Goal: Information Seeking & Learning: Find specific page/section

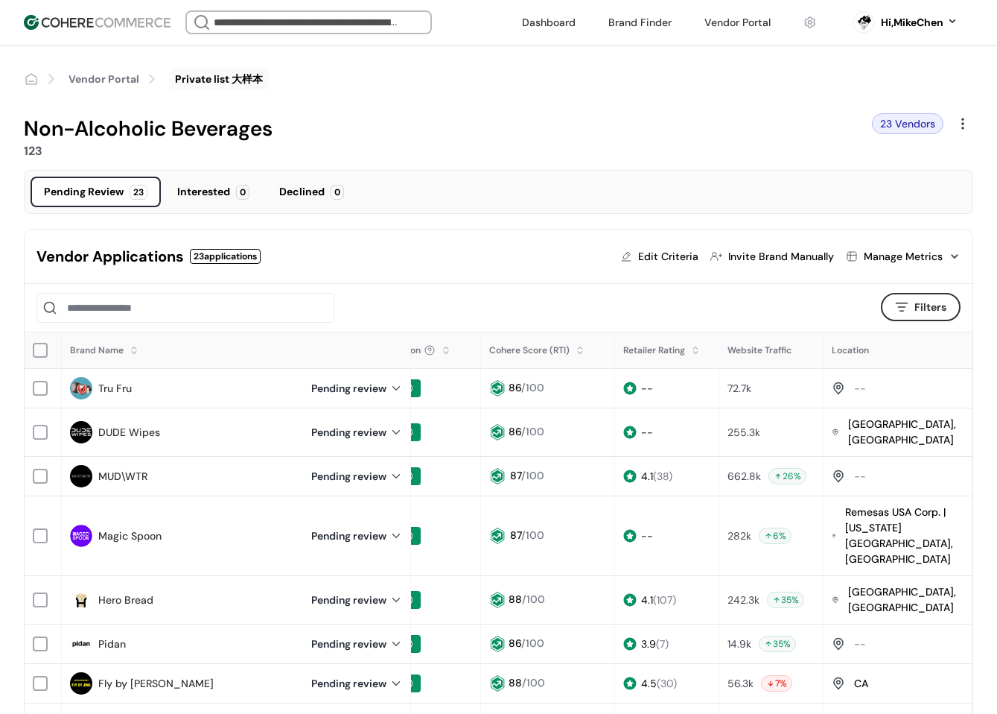
click at [672, 260] on div "Edit Criteria" at bounding box center [668, 257] width 60 height 16
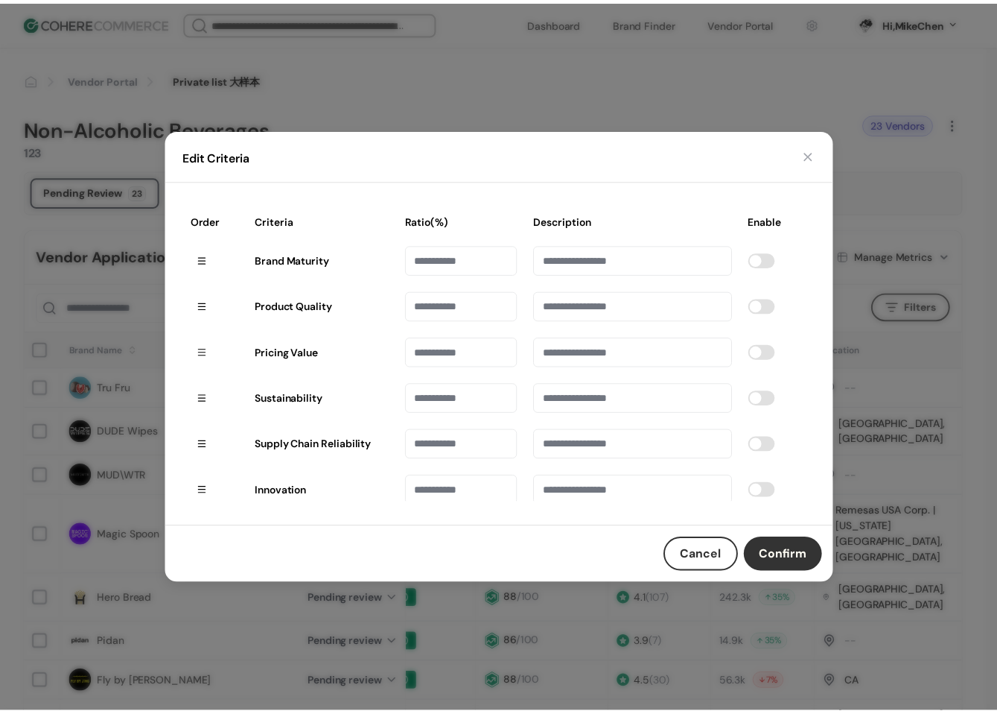
scroll to position [104, 0]
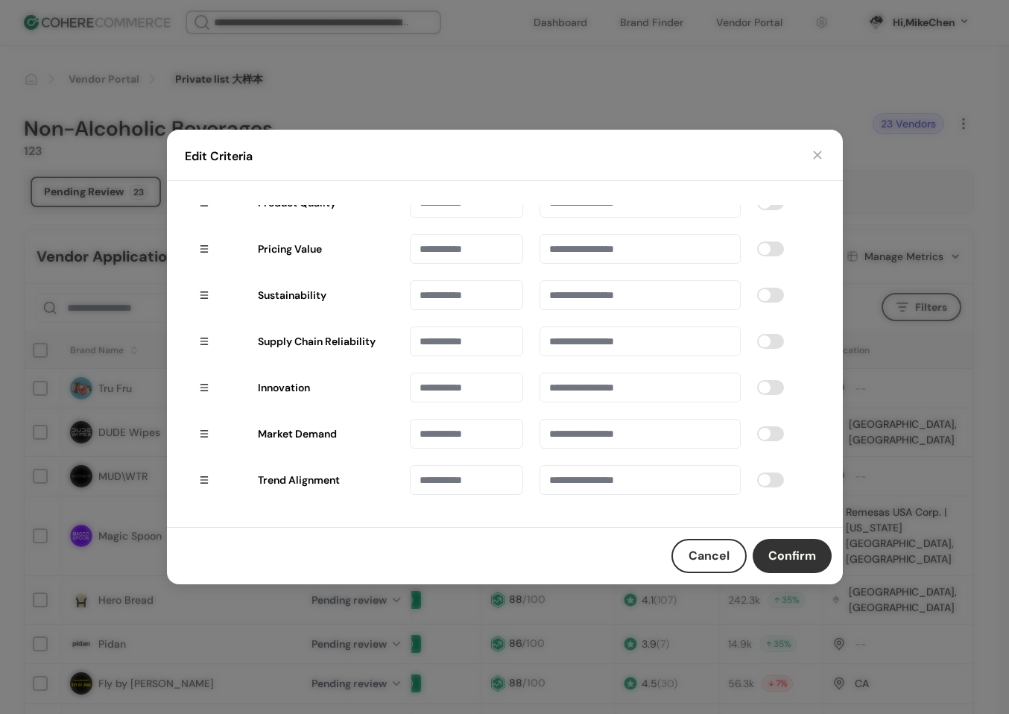
click at [697, 549] on button "Cancel" at bounding box center [708, 556] width 75 height 34
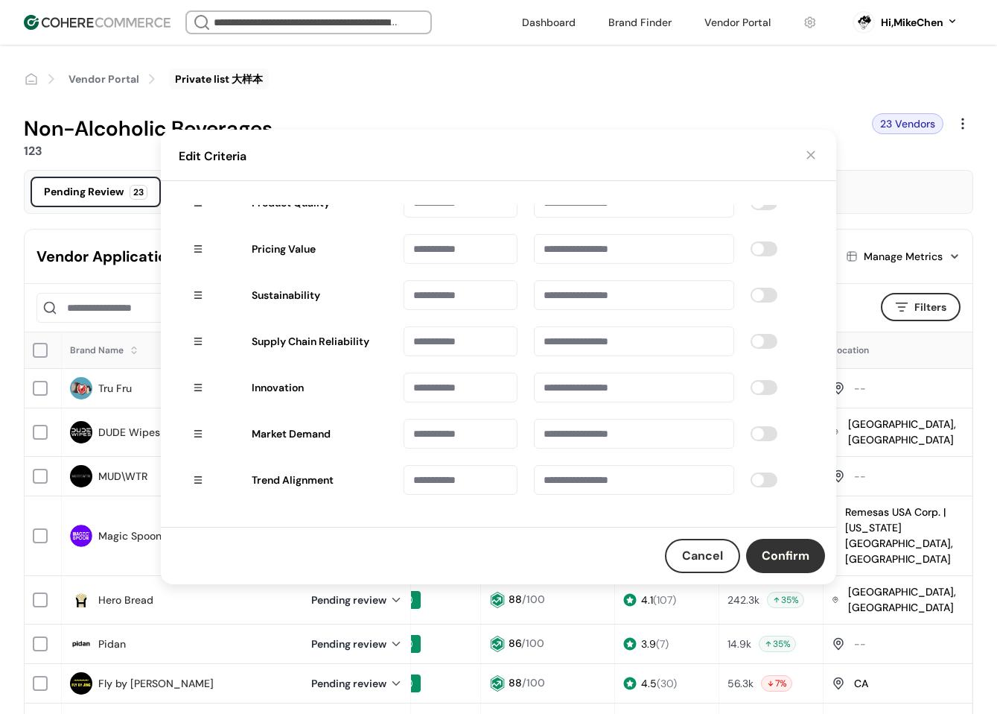
scroll to position [0, 311]
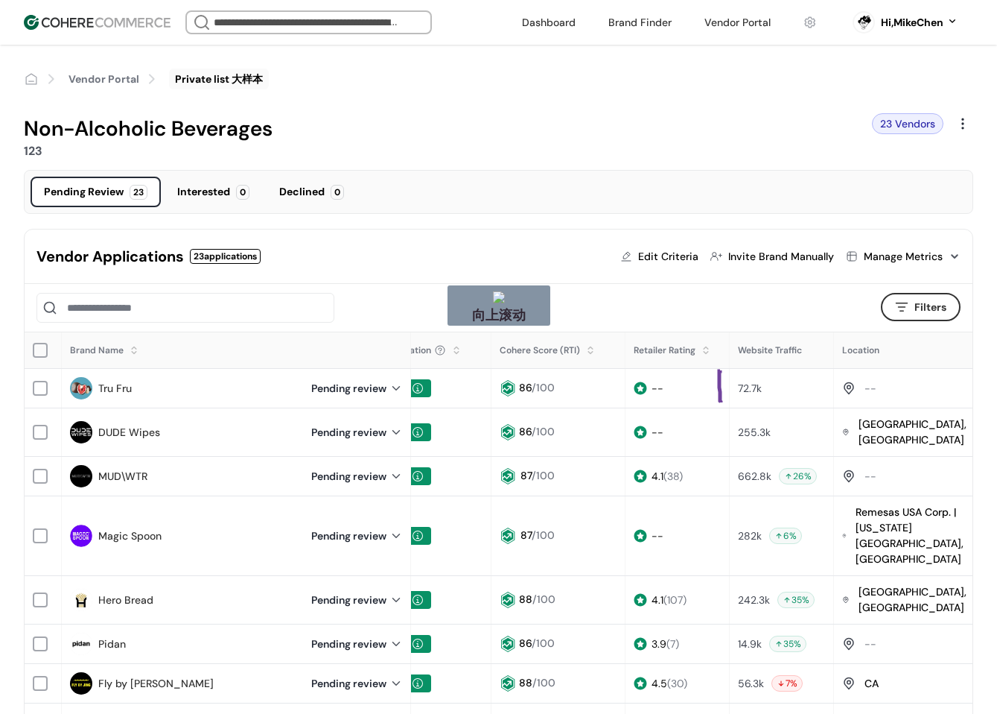
drag, startPoint x: 721, startPoint y: 402, endPoint x: 720, endPoint y: 446, distance: 44.0
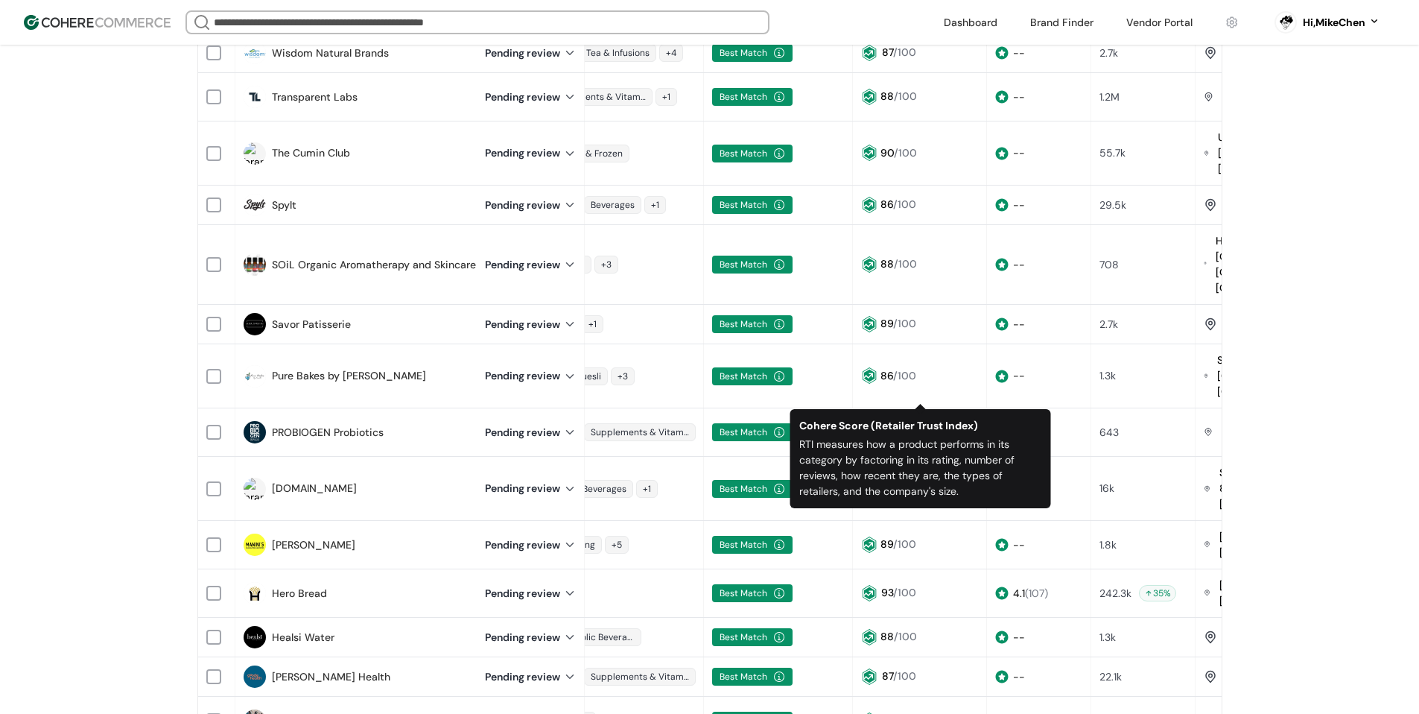
scroll to position [670, 0]
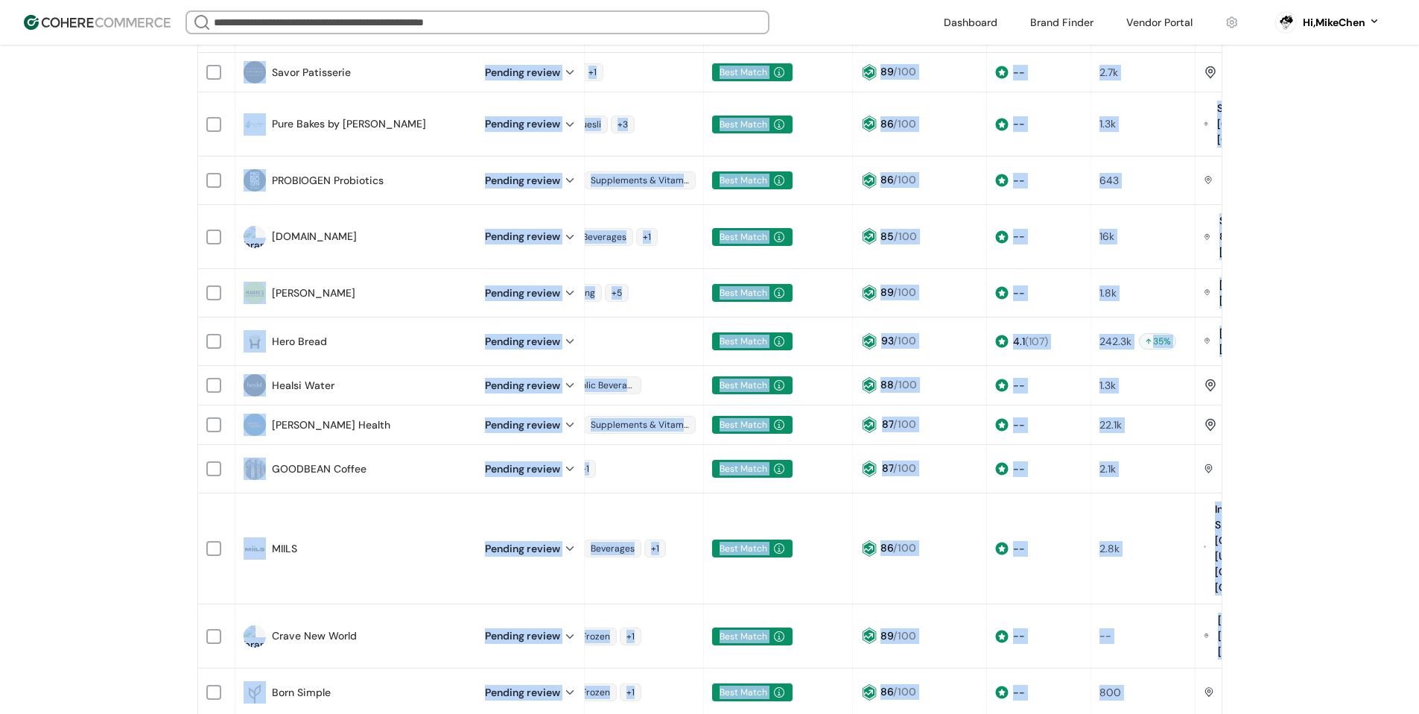
drag, startPoint x: 831, startPoint y: 594, endPoint x: 1091, endPoint y: 573, distance: 260.9
click at [997, 583] on div "Vendor Applications 66 applications Edit Criteria Invite Brand Manually Manage …" at bounding box center [709, 179] width 1025 height 1269
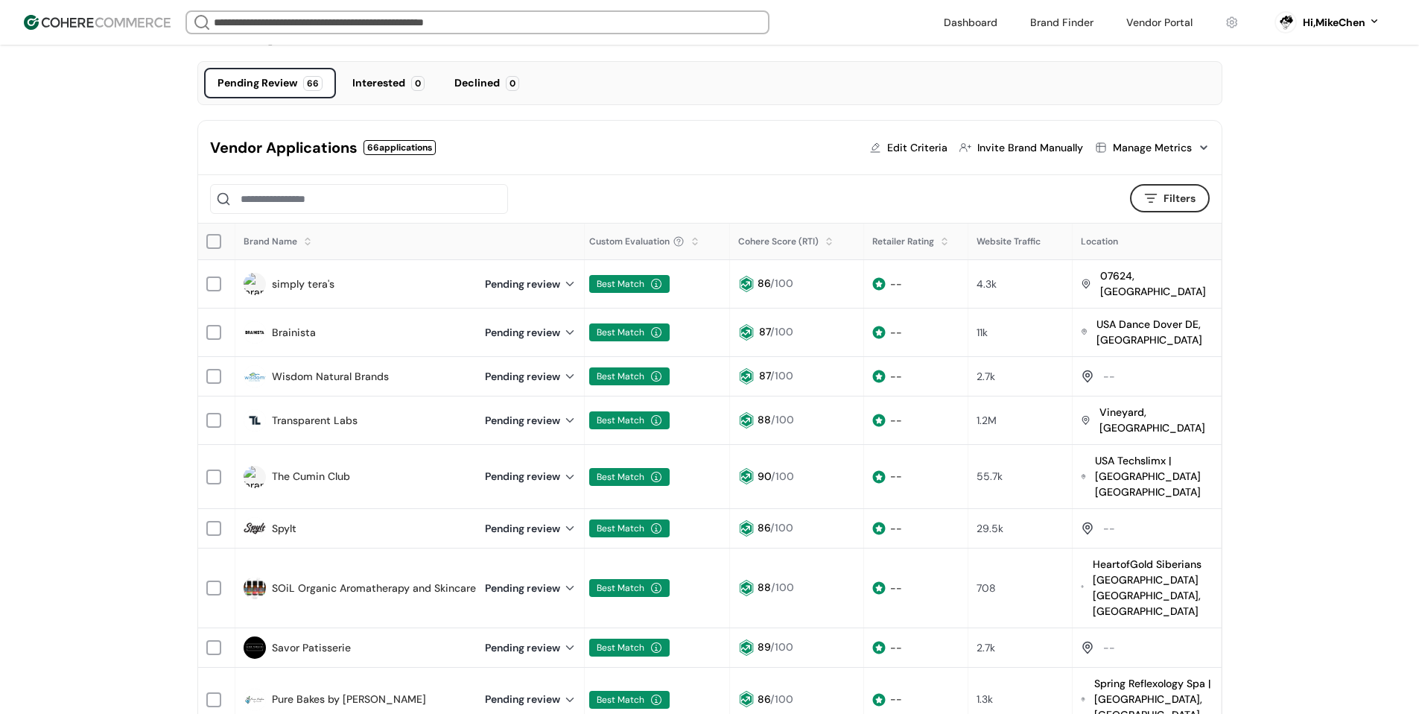
scroll to position [74, 0]
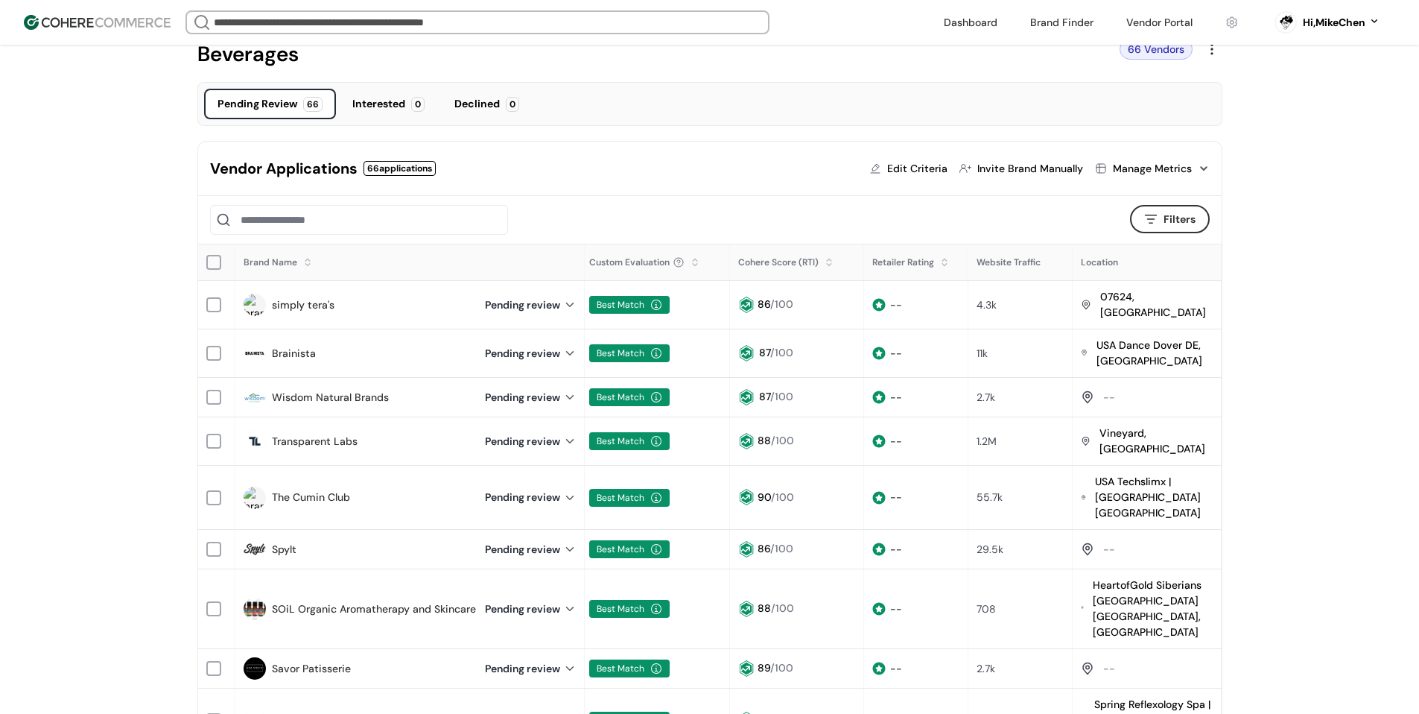
click at [997, 297] on div "Vendor Portal Target summit Beverages 66 Vendors Pending Review 66 Interested 0…" at bounding box center [709, 701] width 1419 height 1463
click at [302, 303] on link "simply tera's" at bounding box center [303, 305] width 63 height 16
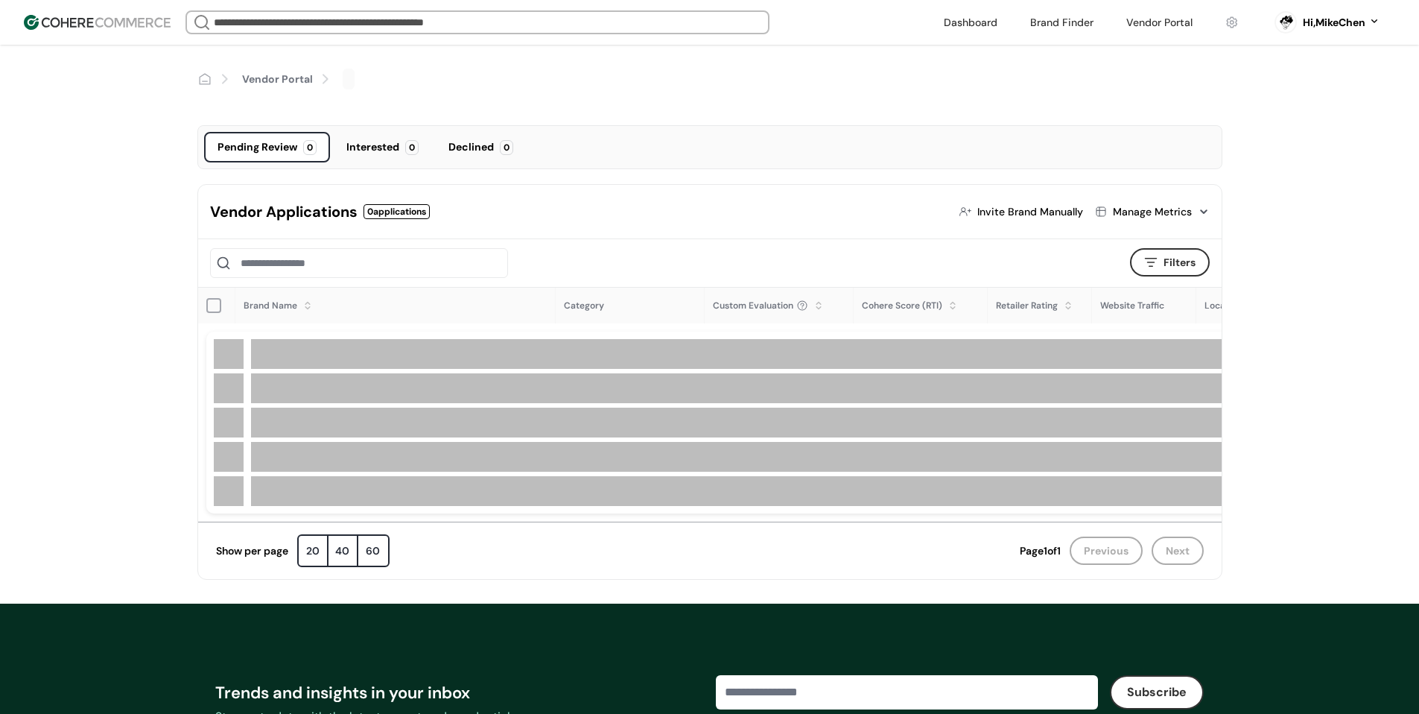
scroll to position [74, 0]
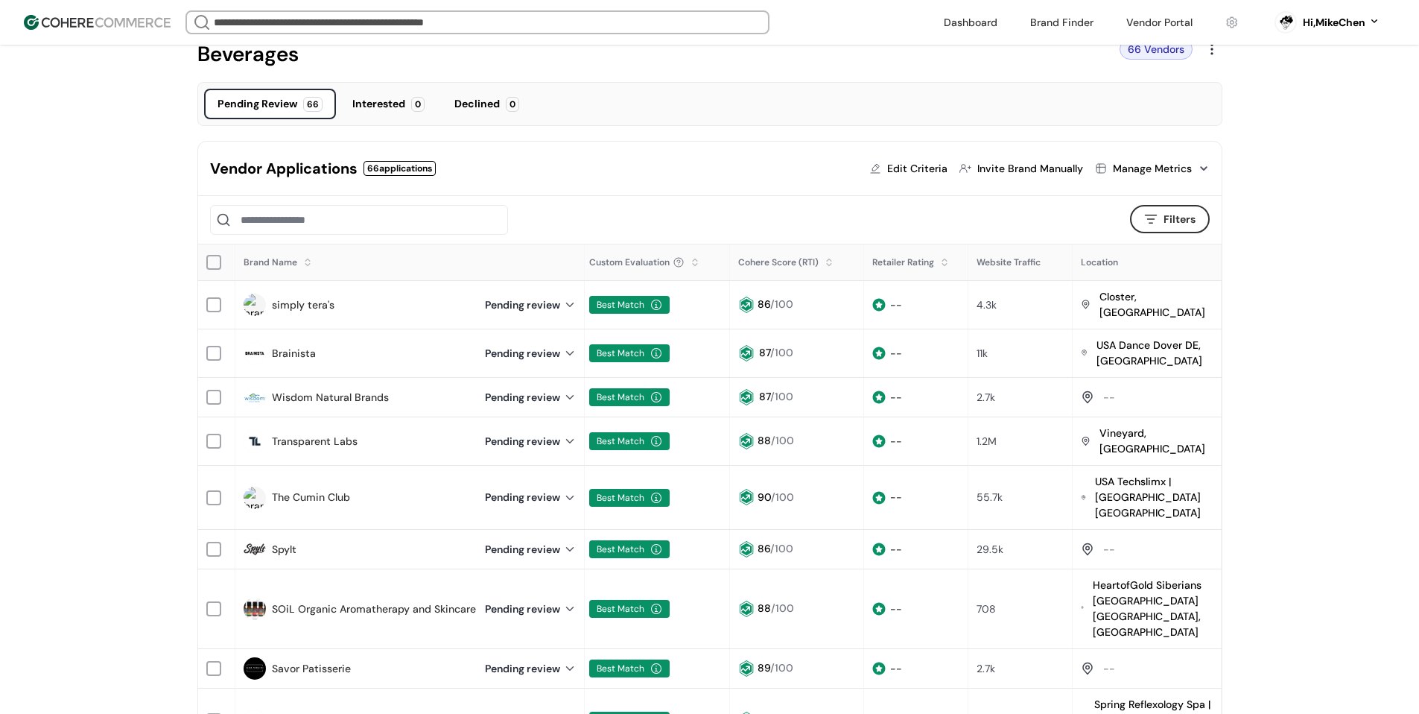
click at [1253, 320] on div "Vendor Portal Target summit Beverages 66 Vendors Pending Review 66 Interested 0…" at bounding box center [709, 701] width 1419 height 1463
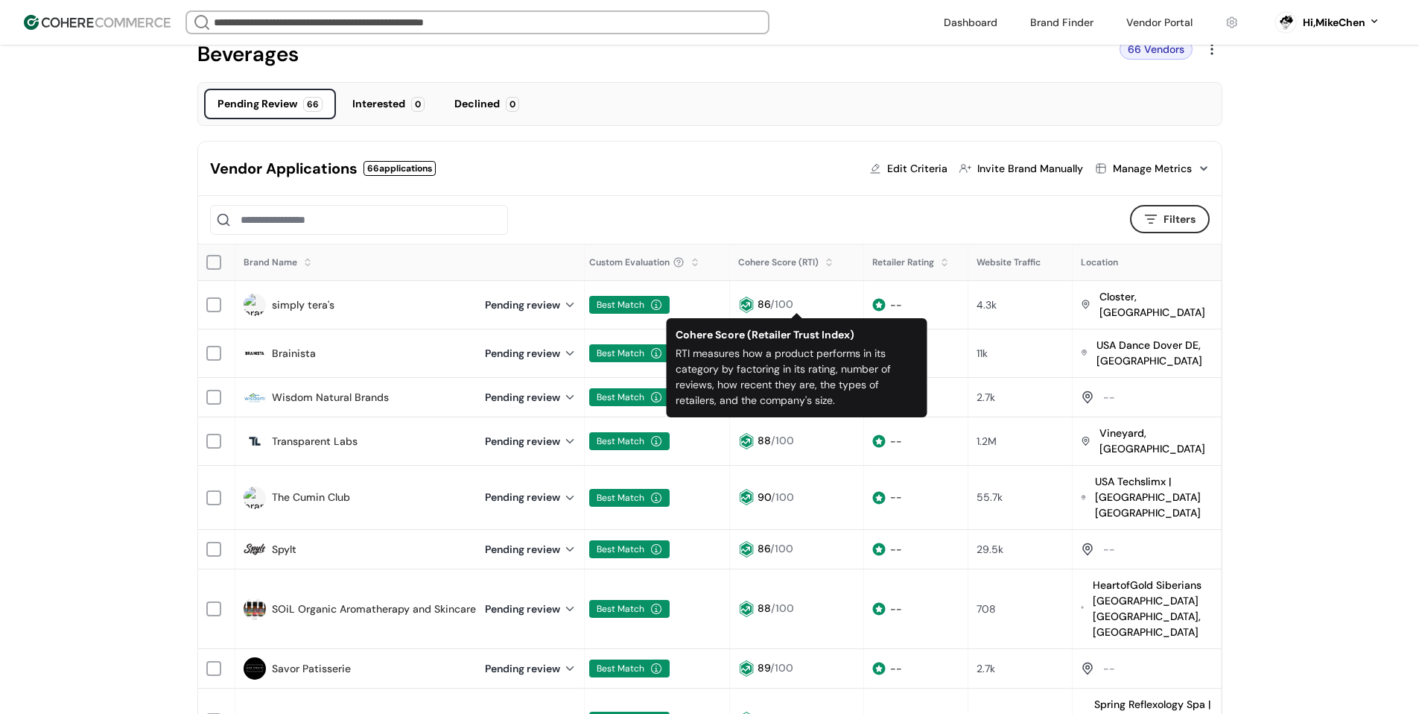
click at [806, 169] on div "Vendor Applications 66 applications Edit Criteria Invite Brand Manually Manage …" at bounding box center [710, 169] width 1024 height 54
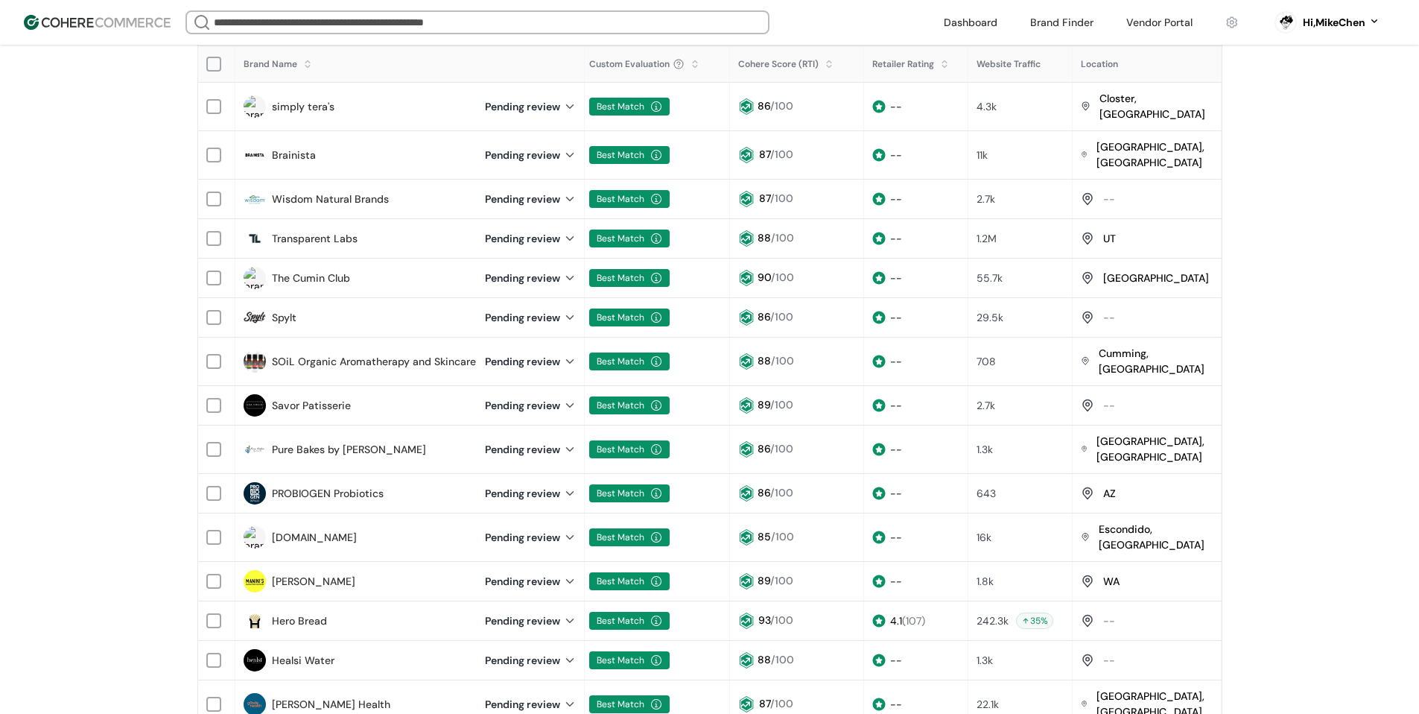
scroll to position [74, 0]
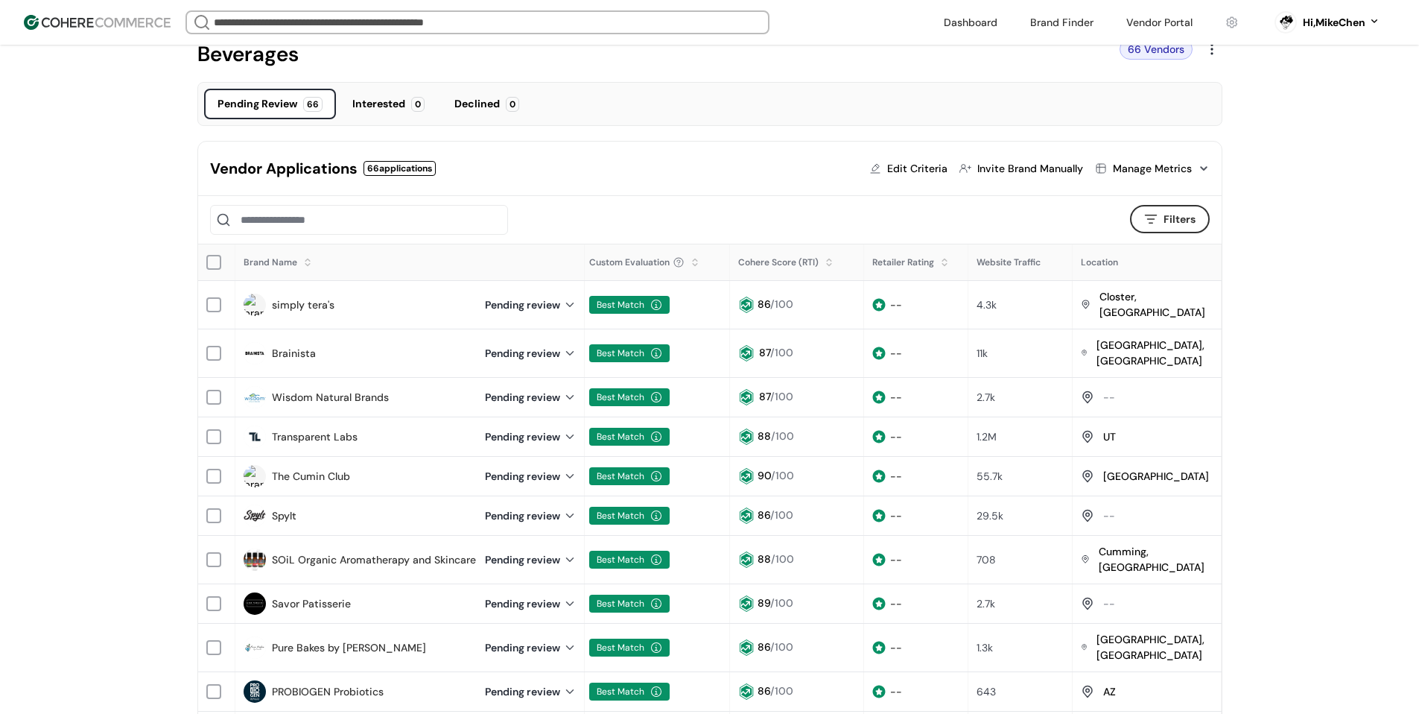
click at [1088, 262] on span "Location" at bounding box center [1099, 262] width 37 height 12
copy span "Location"
click at [1316, 374] on div "Vendor Portal Target summit Beverages 66 Vendors Pending Review 66 Interested 0…" at bounding box center [709, 613] width 1419 height 1287
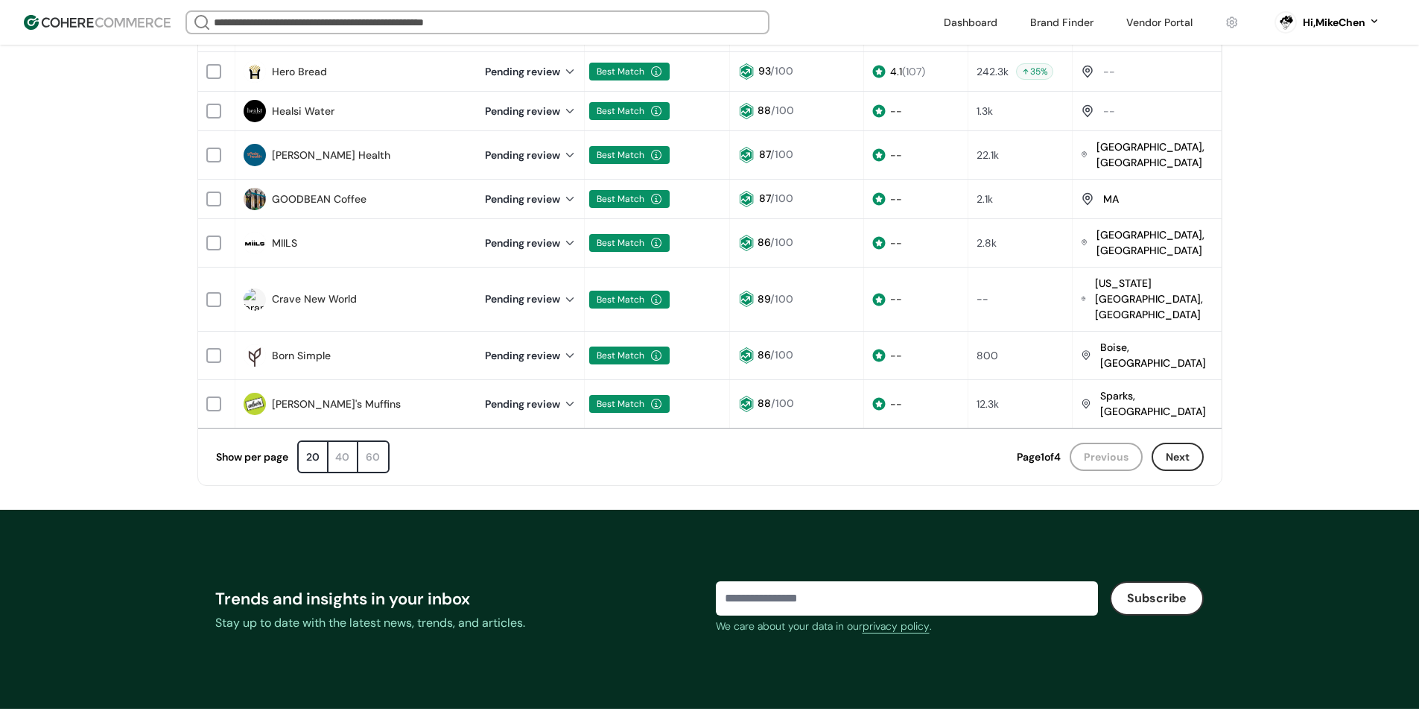
scroll to position [819, 0]
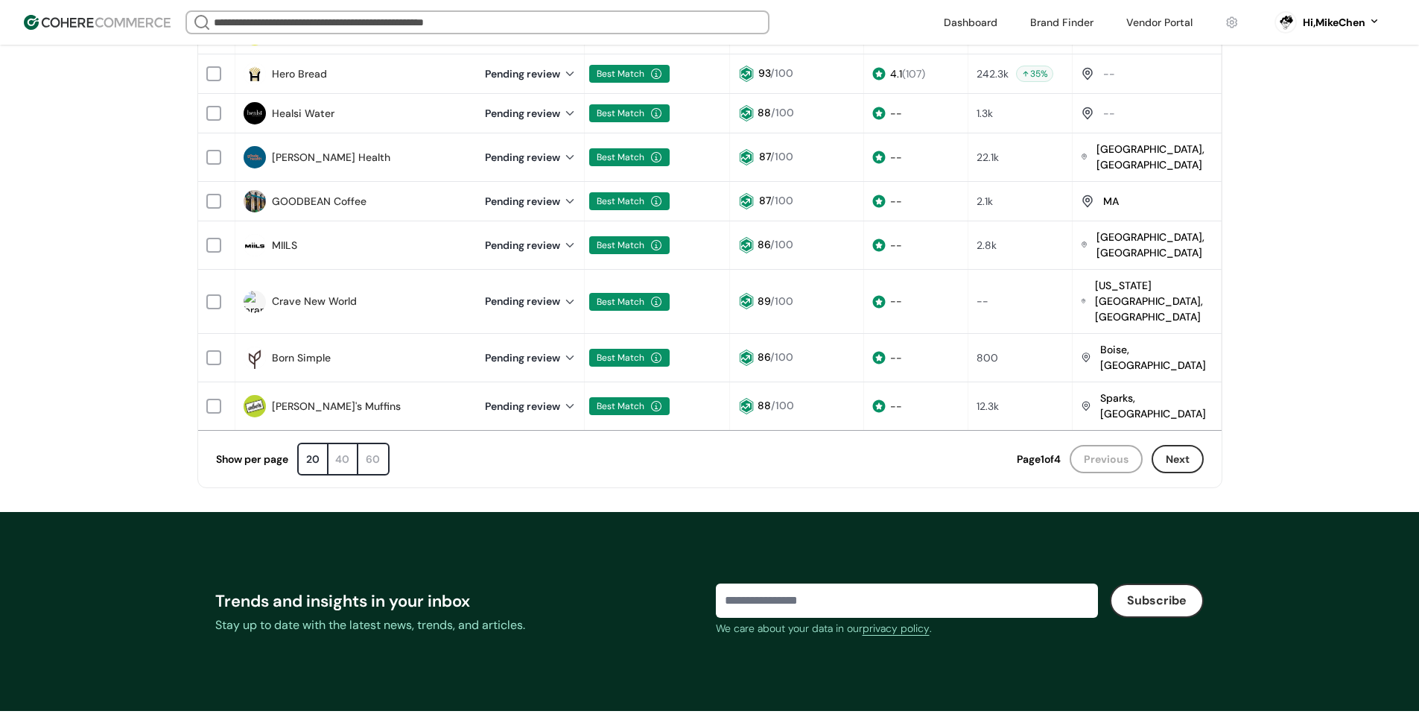
click at [387, 444] on div "60" at bounding box center [373, 459] width 30 height 30
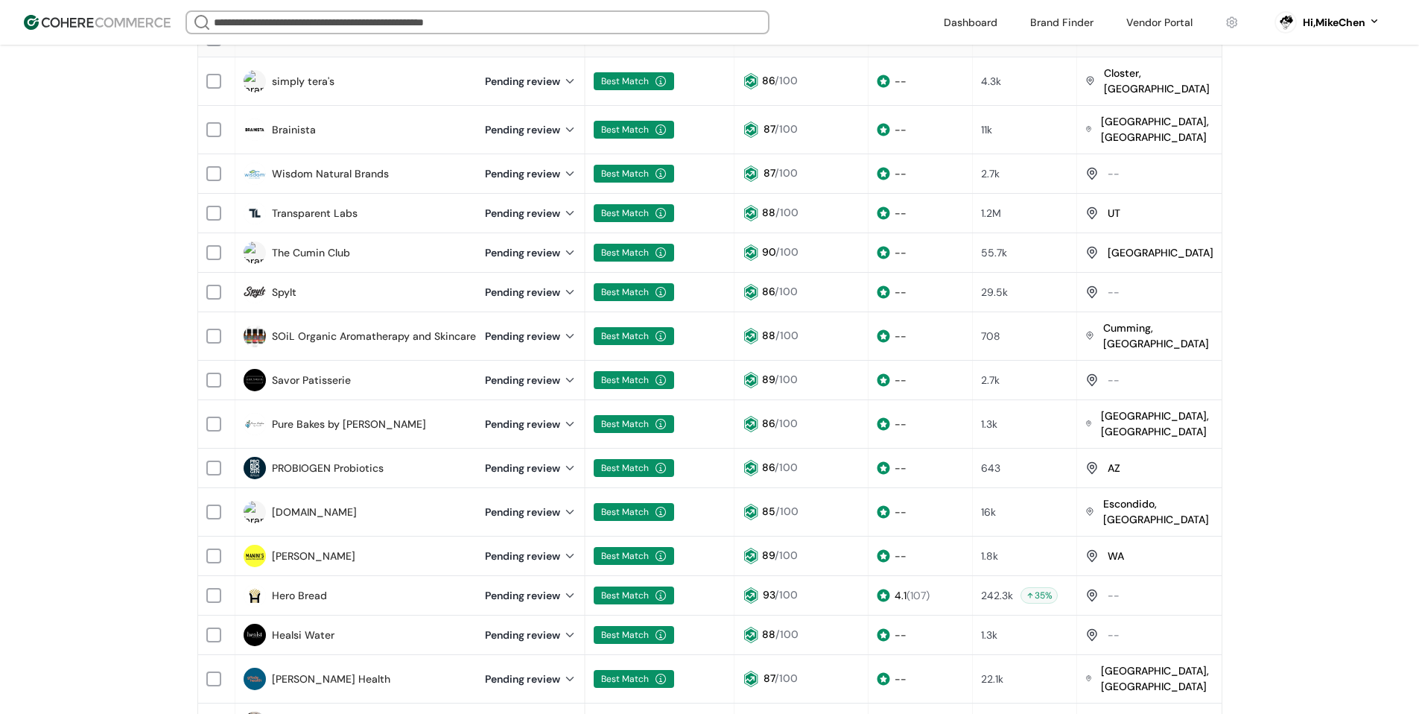
scroll to position [0, 0]
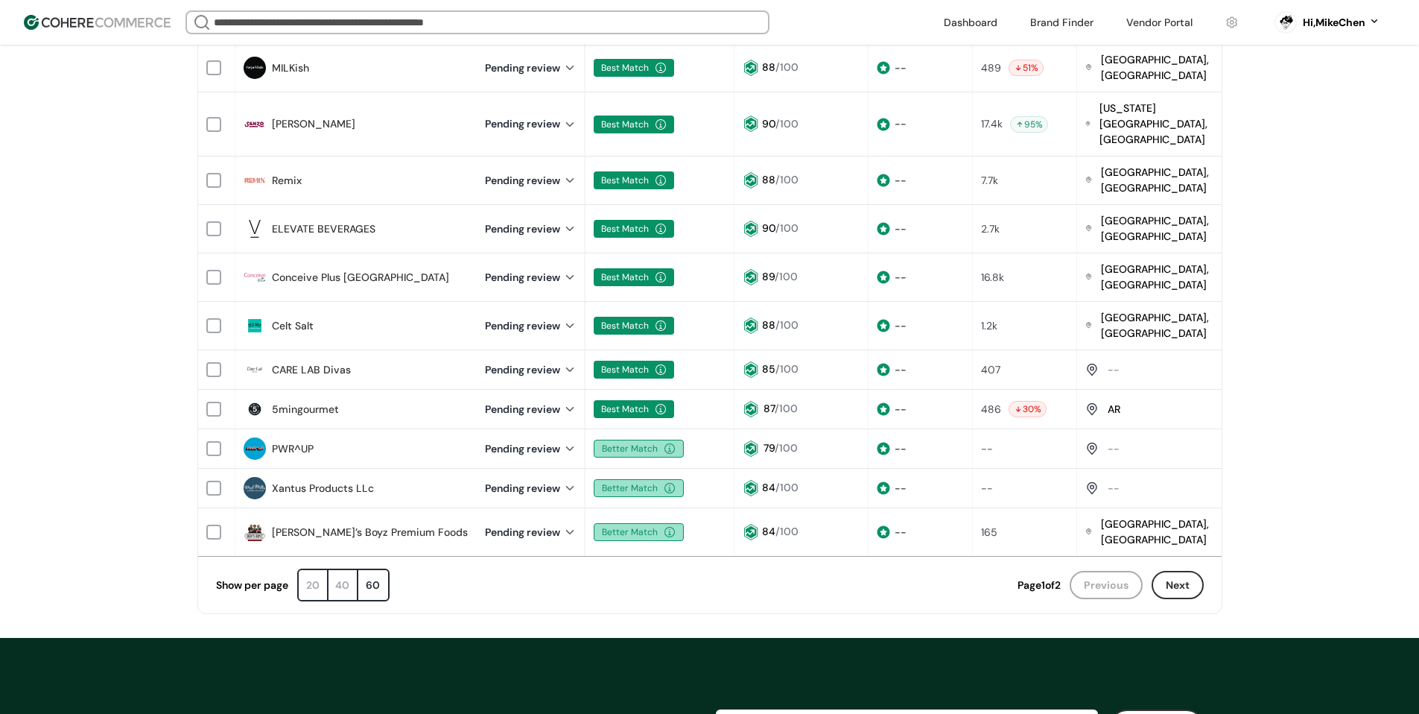
click at [1167, 571] on button "Next" at bounding box center [1178, 585] width 52 height 28
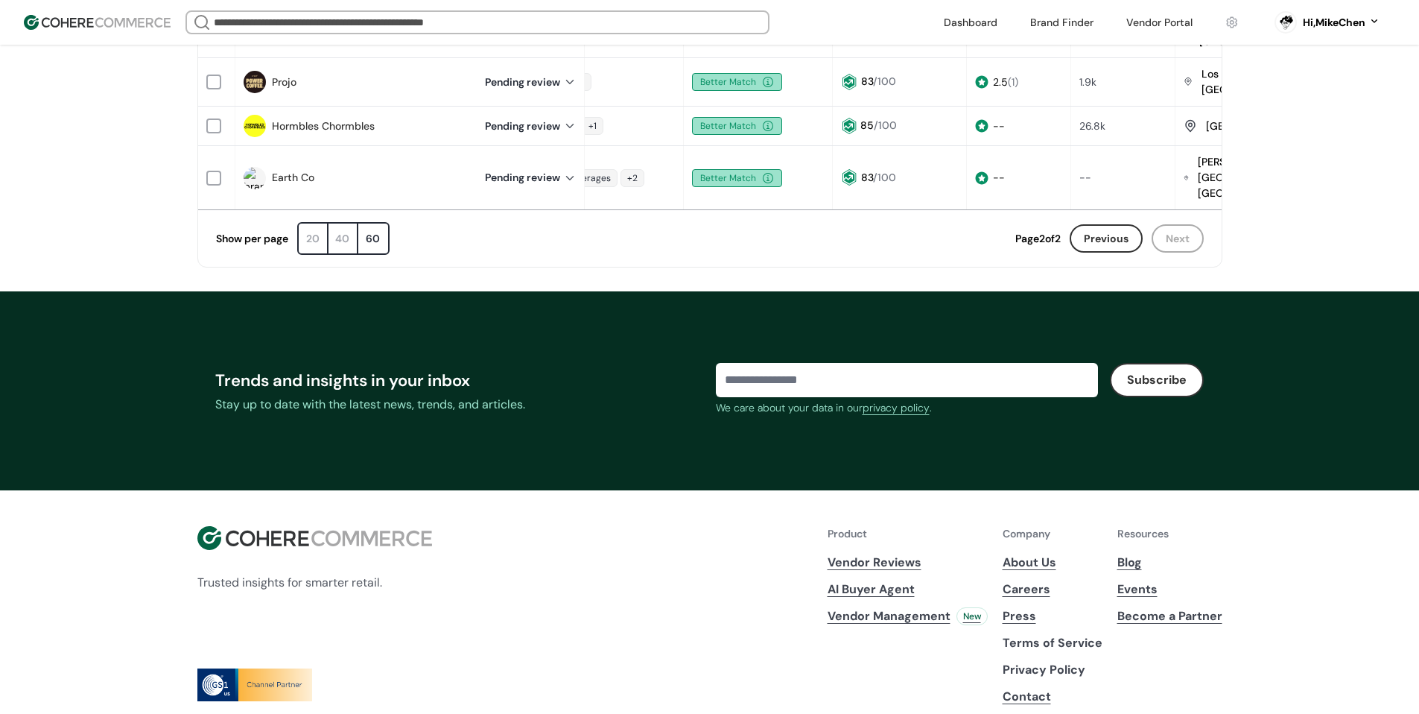
scroll to position [472, 0]
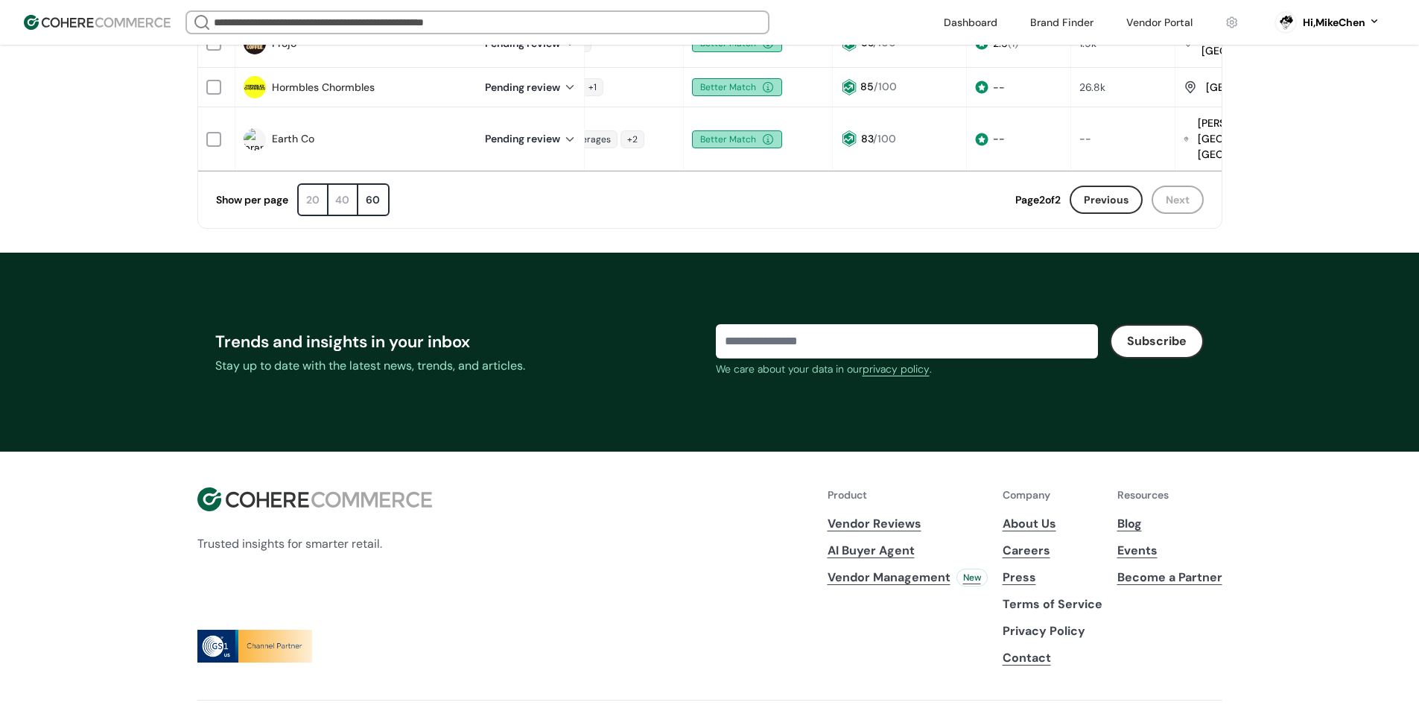
click at [1371, 447] on footer "Trends and insights in your inbox Stay up to date with the latest news, trends,…" at bounding box center [709, 503] width 1419 height 501
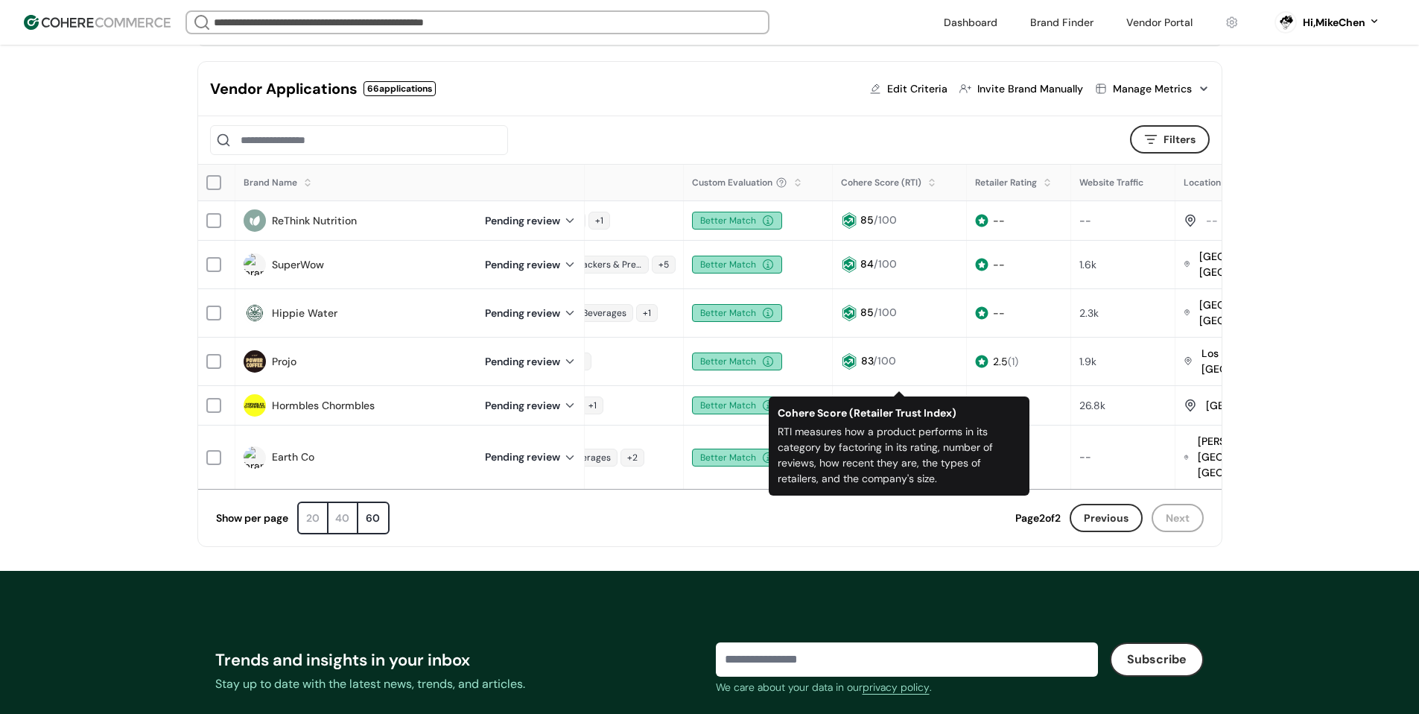
scroll to position [100, 0]
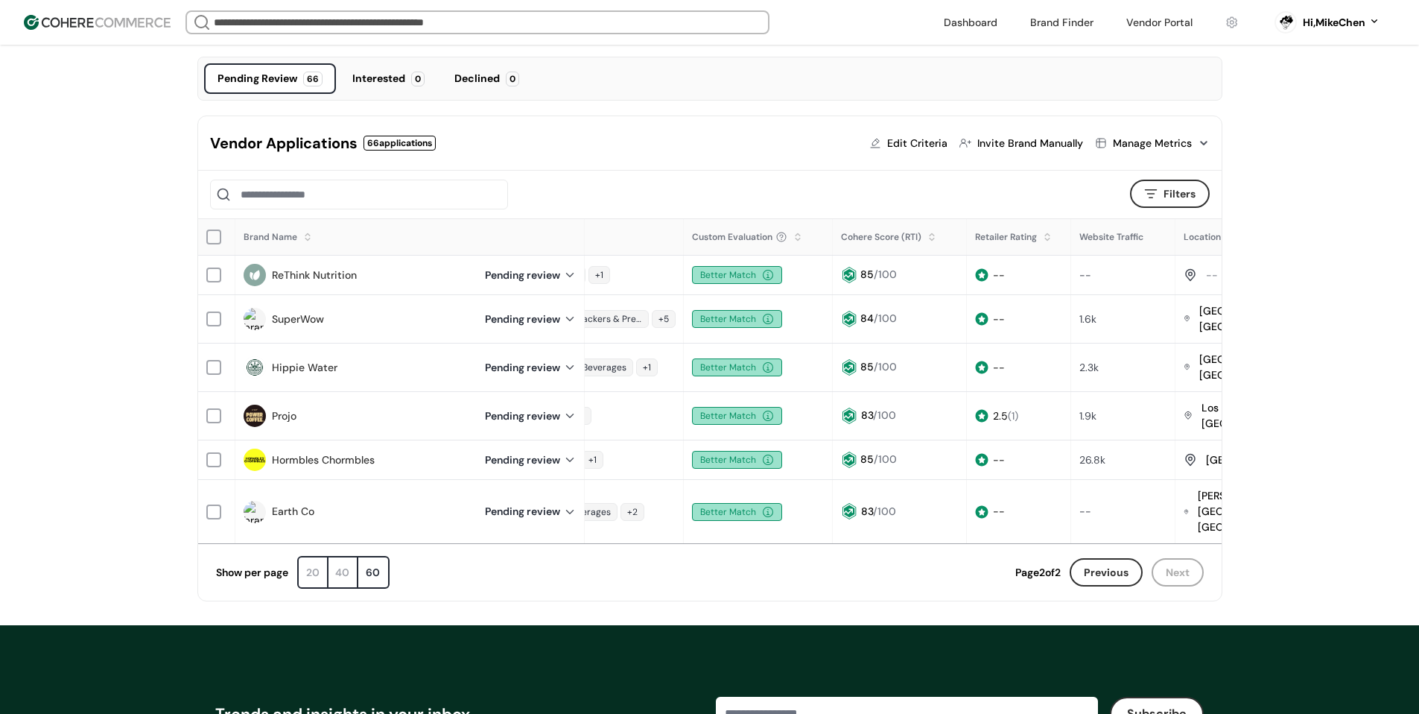
click at [308, 557] on div "20" at bounding box center [314, 572] width 30 height 30
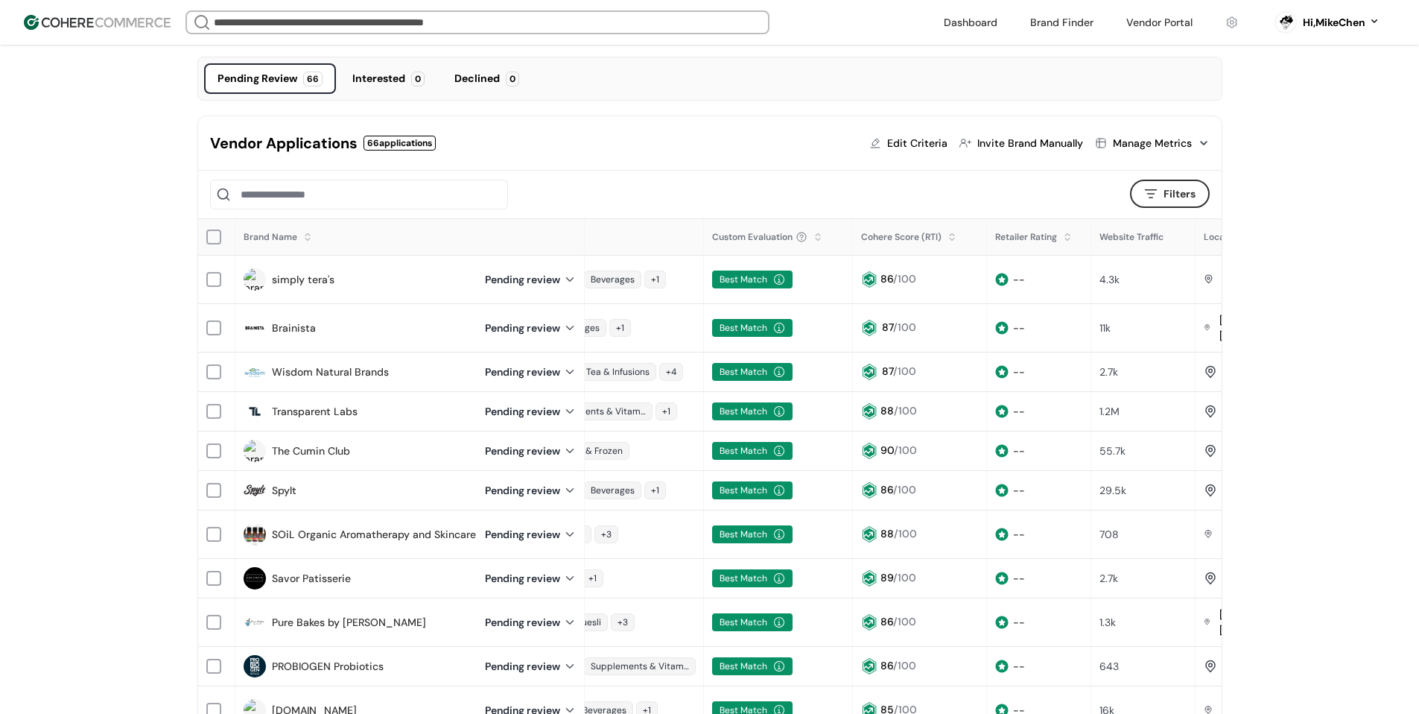
click at [951, 243] on div at bounding box center [952, 242] width 9 height 9
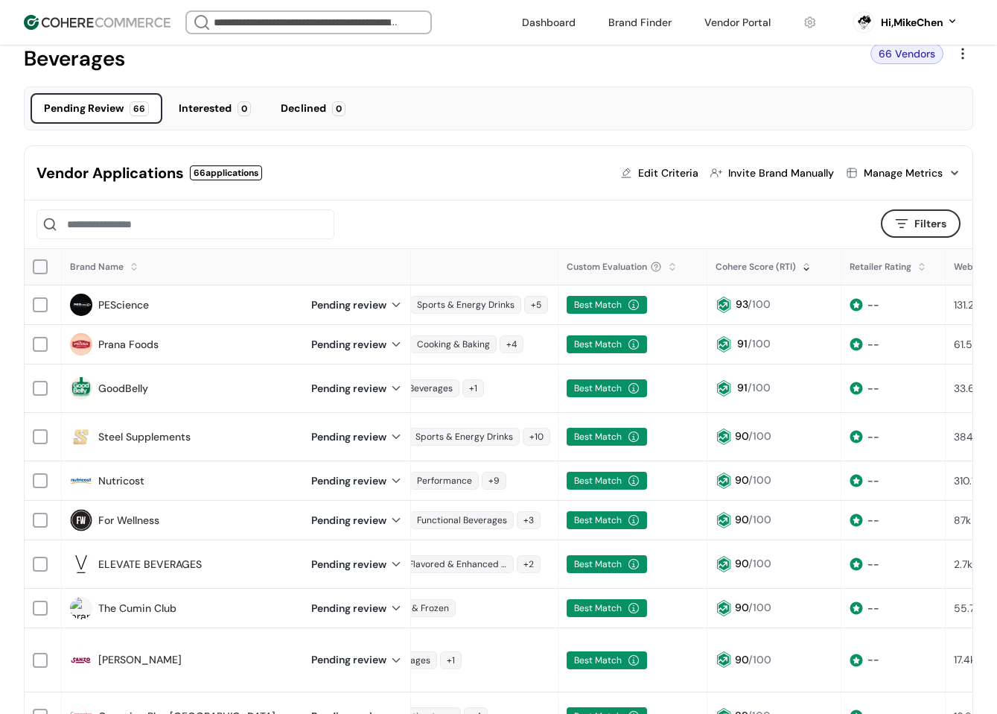
scroll to position [25, 0]
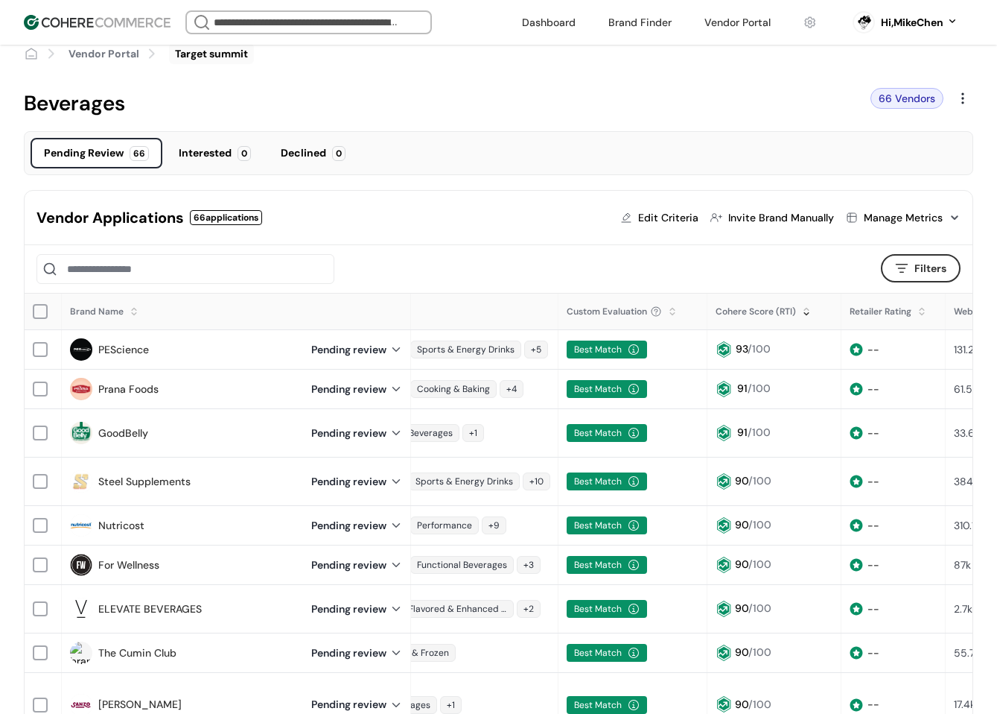
click at [802, 315] on div at bounding box center [806, 316] width 9 height 9
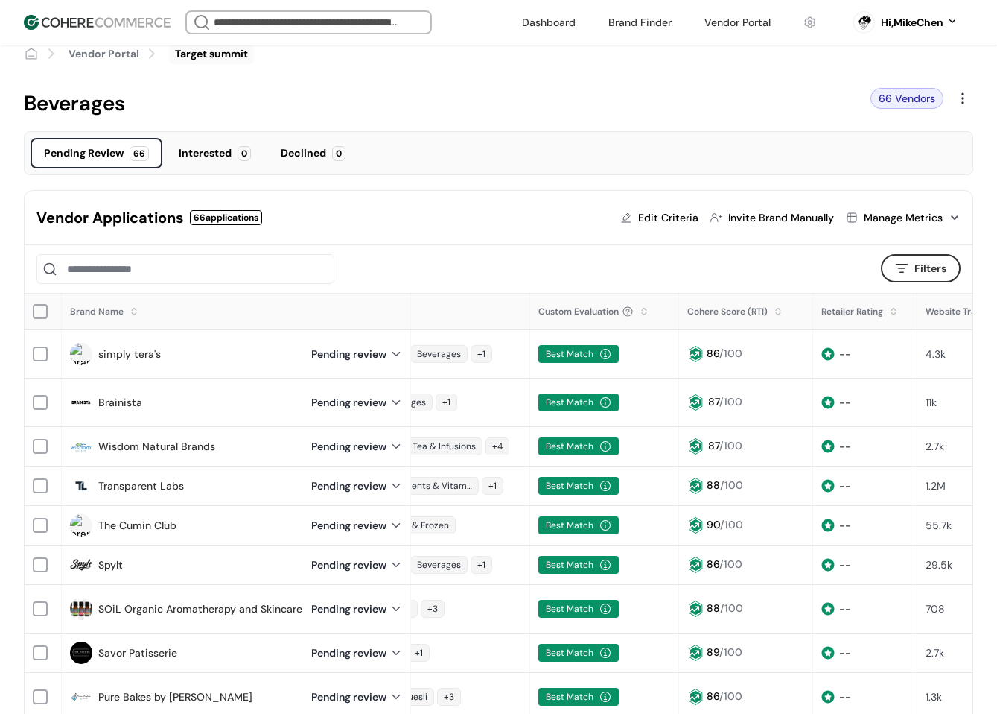
click at [782, 312] on div at bounding box center [778, 316] width 9 height 9
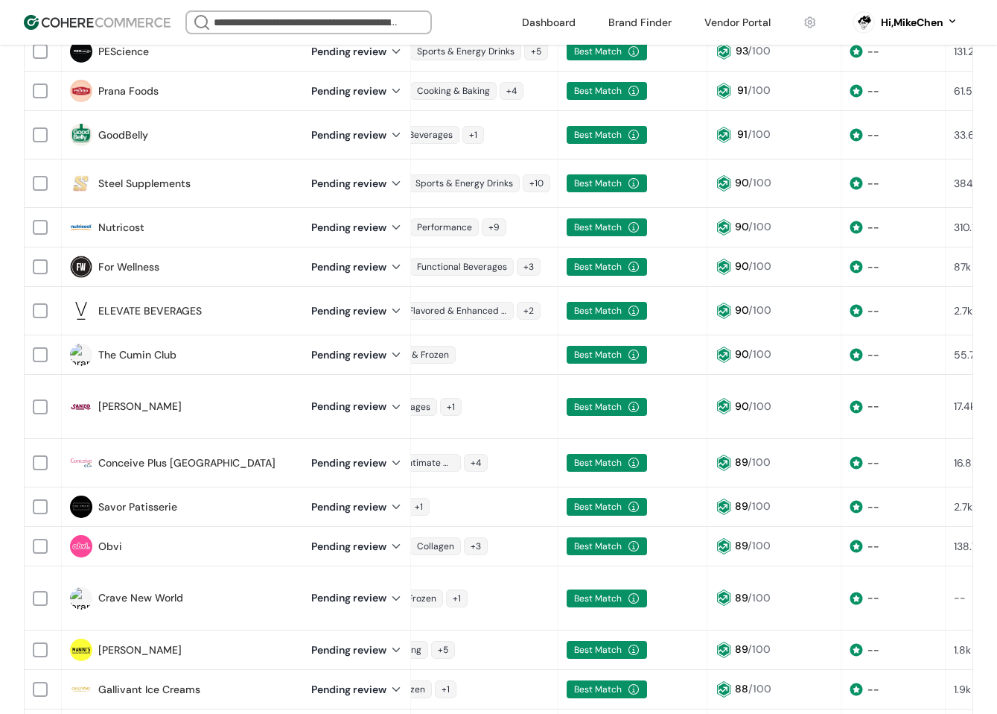
scroll to position [547, 0]
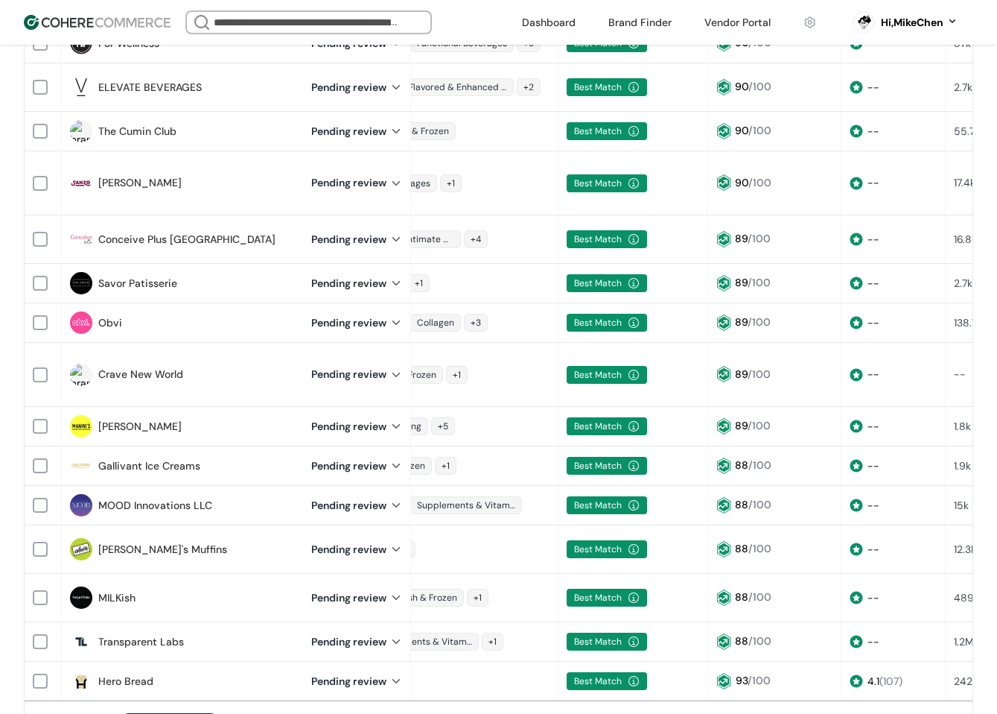
click at [121, 673] on link "Hero Bread" at bounding box center [125, 681] width 55 height 16
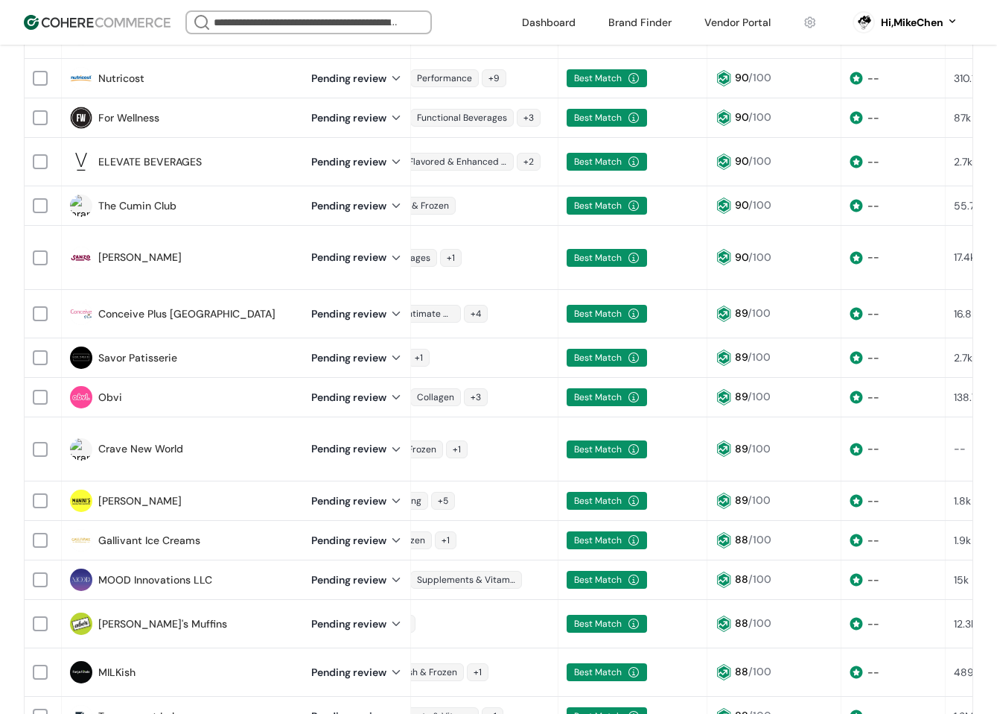
scroll to position [770, 0]
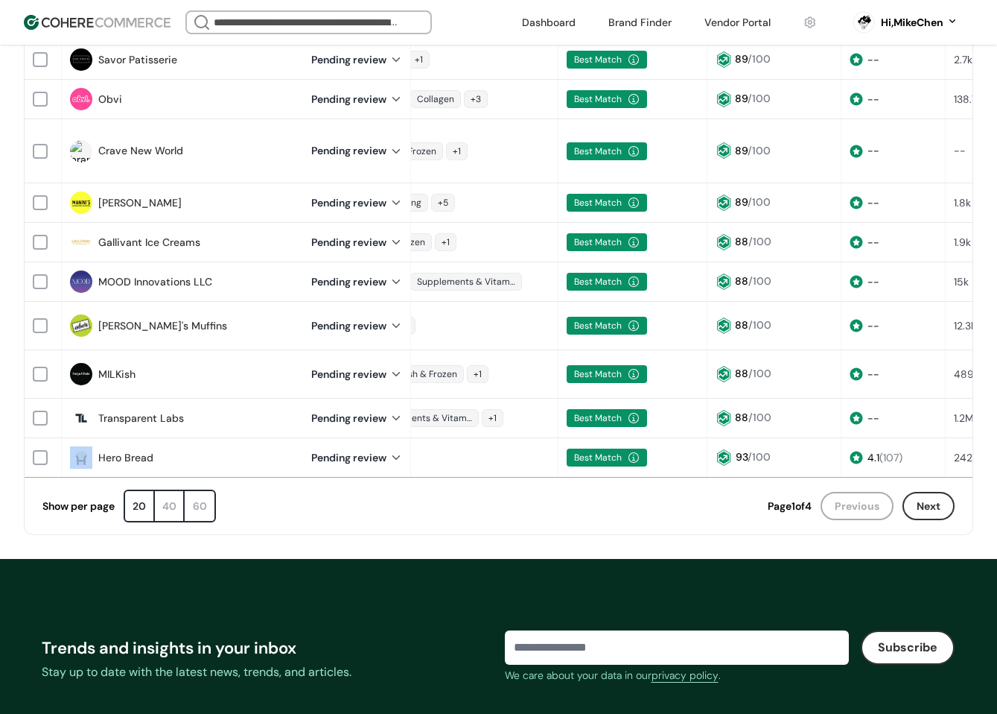
drag, startPoint x: 95, startPoint y: 355, endPoint x: 156, endPoint y: 358, distance: 61.1
click at [156, 446] on div "Hero Bread" at bounding box center [181, 457] width 223 height 22
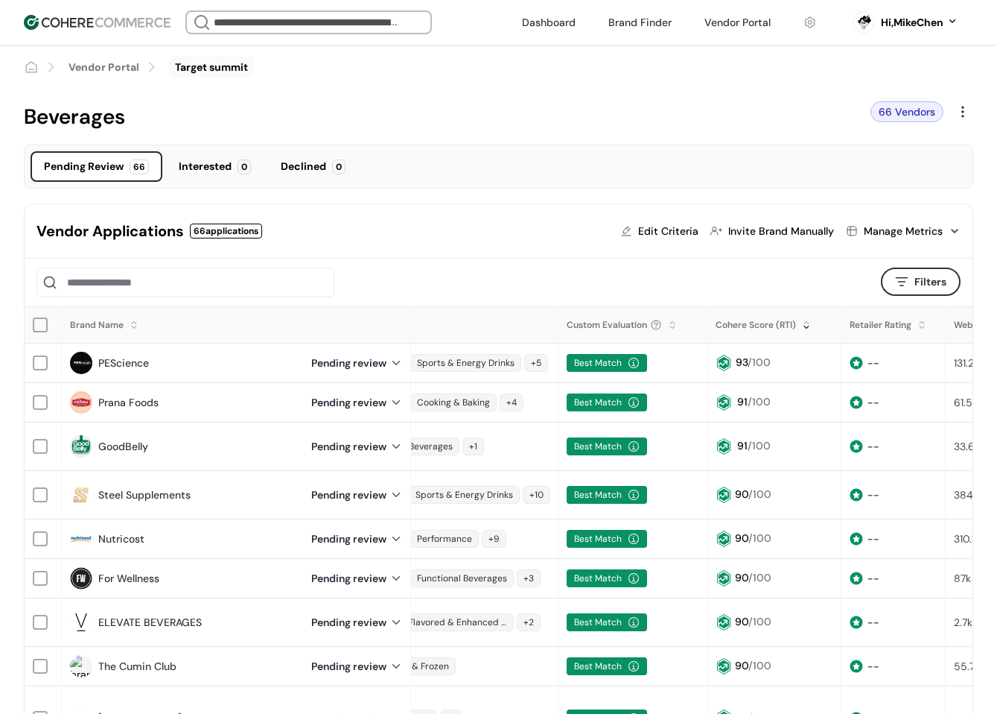
scroll to position [0, 0]
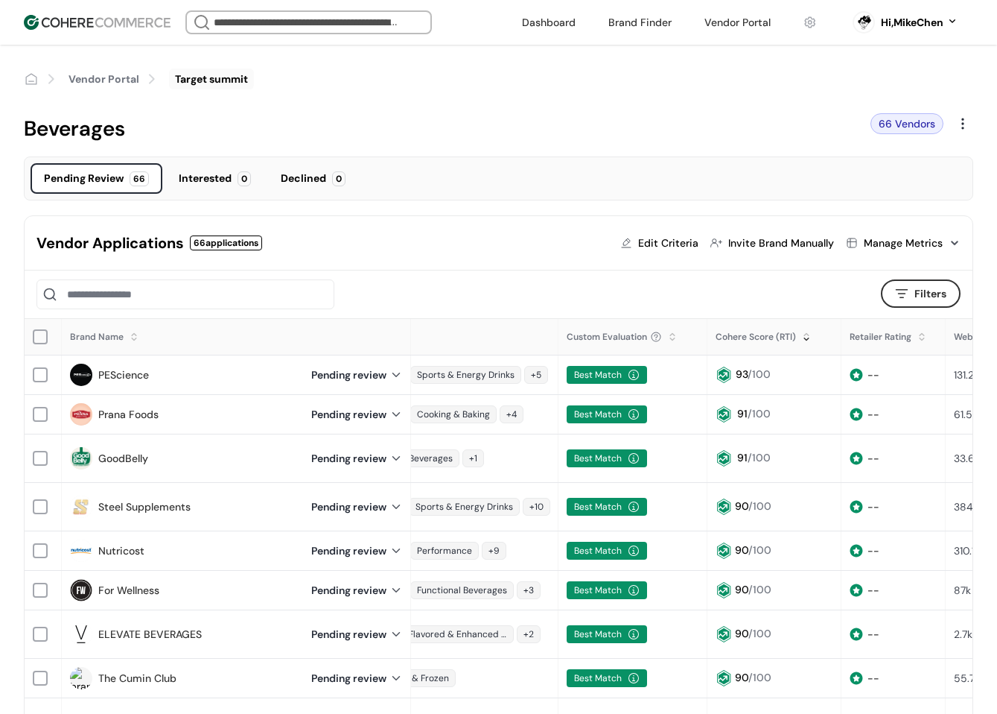
click at [165, 286] on input at bounding box center [186, 294] width 298 height 30
paste input "**********"
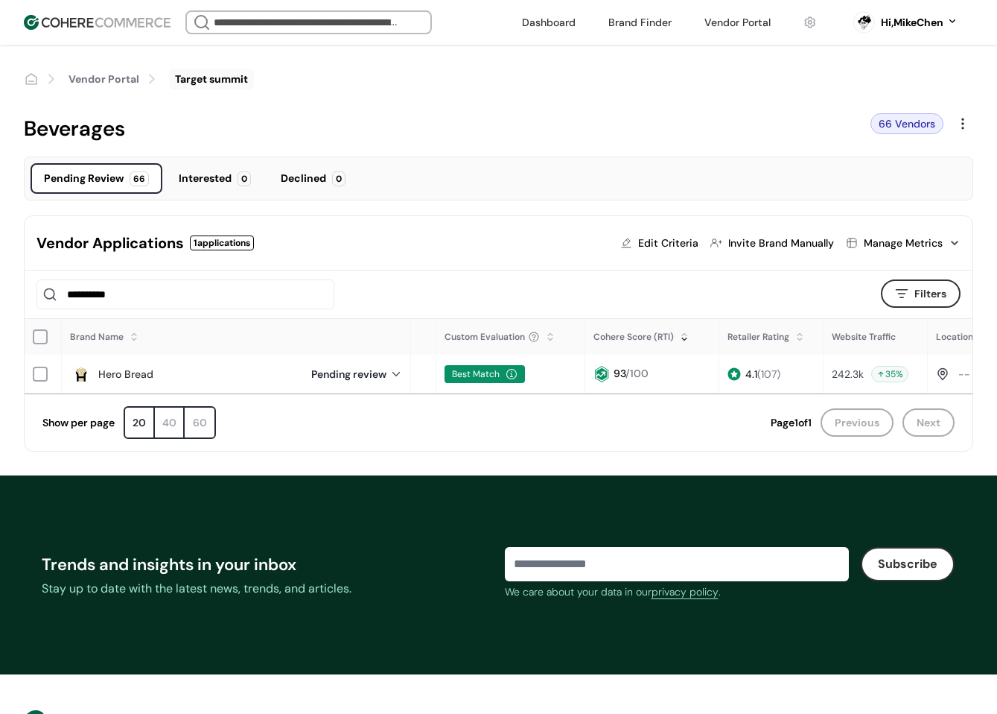
type input "**********"
click at [677, 239] on div "Edit Criteria" at bounding box center [668, 243] width 60 height 16
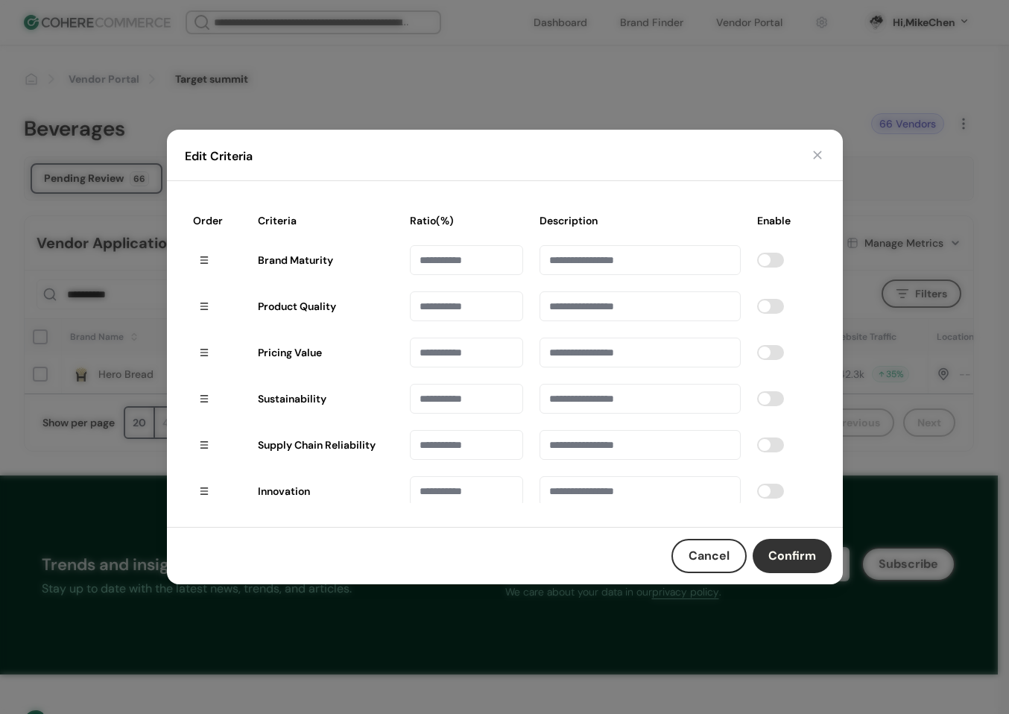
click at [830, 59] on div "Edit Criteria Order Criteria Ratio(%) Description Enable Brand Maturity Product…" at bounding box center [504, 357] width 1009 height 714
click at [812, 149] on button "button" at bounding box center [817, 154] width 15 height 15
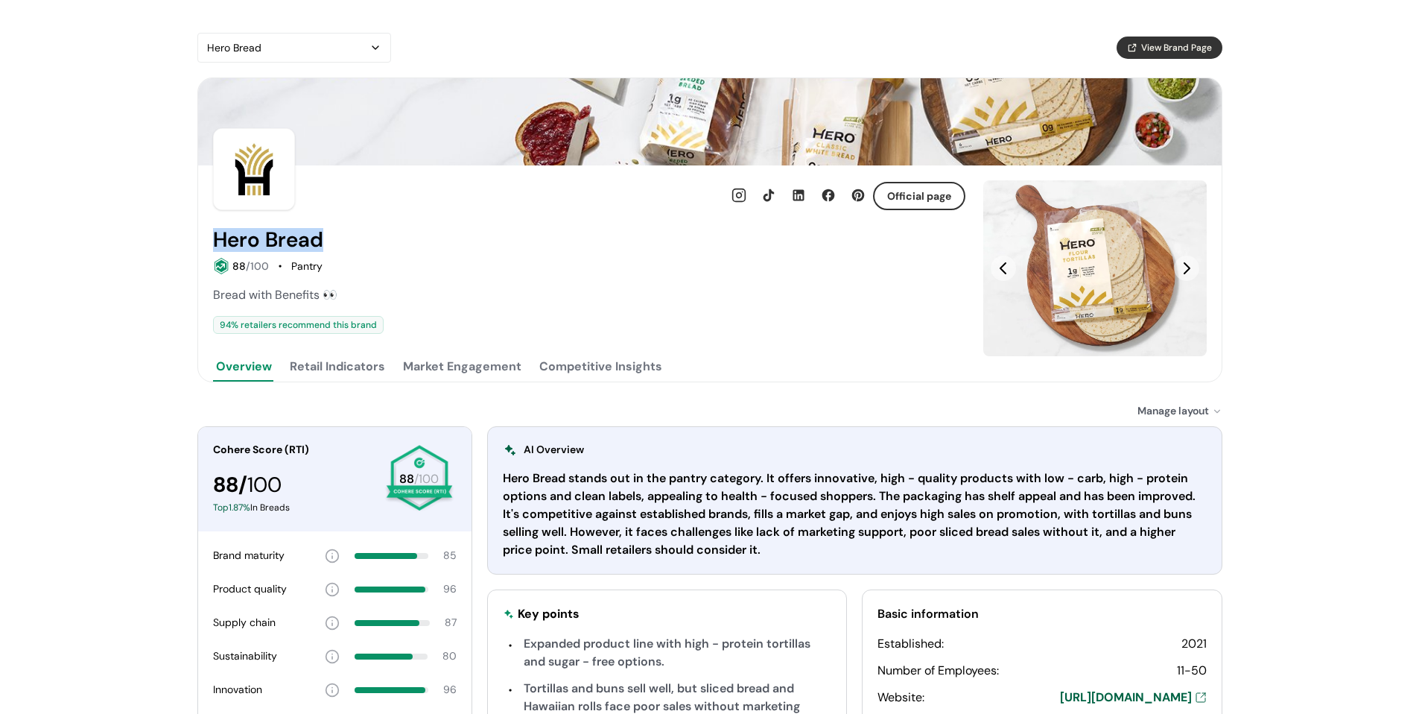
drag, startPoint x: 214, startPoint y: 236, endPoint x: 418, endPoint y: 231, distance: 204.2
click at [416, 232] on div "Hero Bread" at bounding box center [589, 240] width 752 height 24
copy h2 "Hero Bread"
drag, startPoint x: 820, startPoint y: 120, endPoint x: 869, endPoint y: 221, distance: 111.6
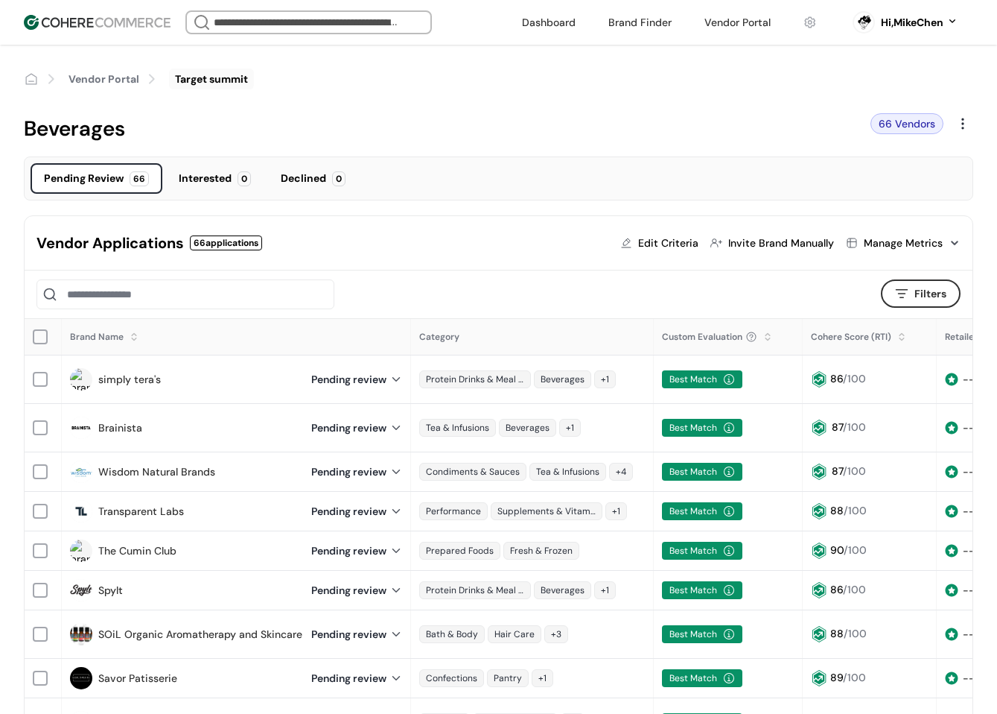
click at [901, 340] on div at bounding box center [902, 341] width 9 height 9
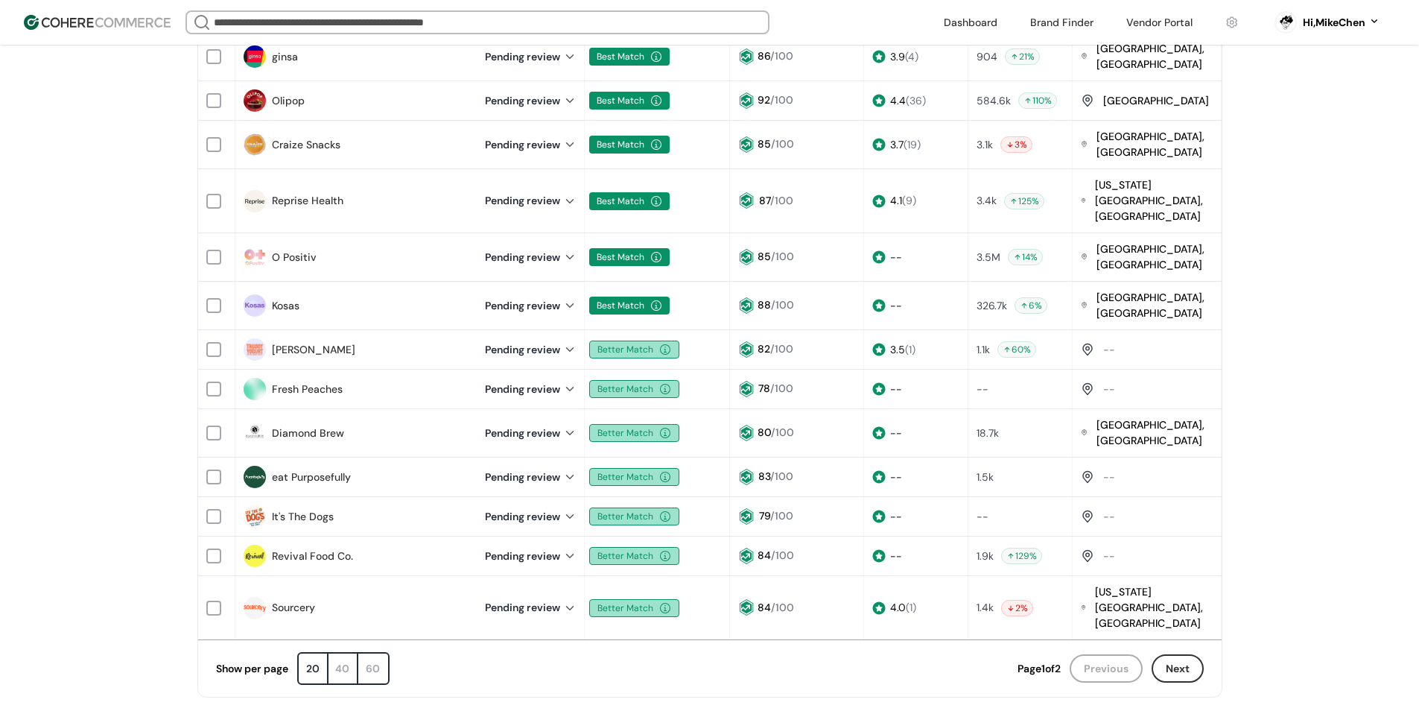
scroll to position [894, 0]
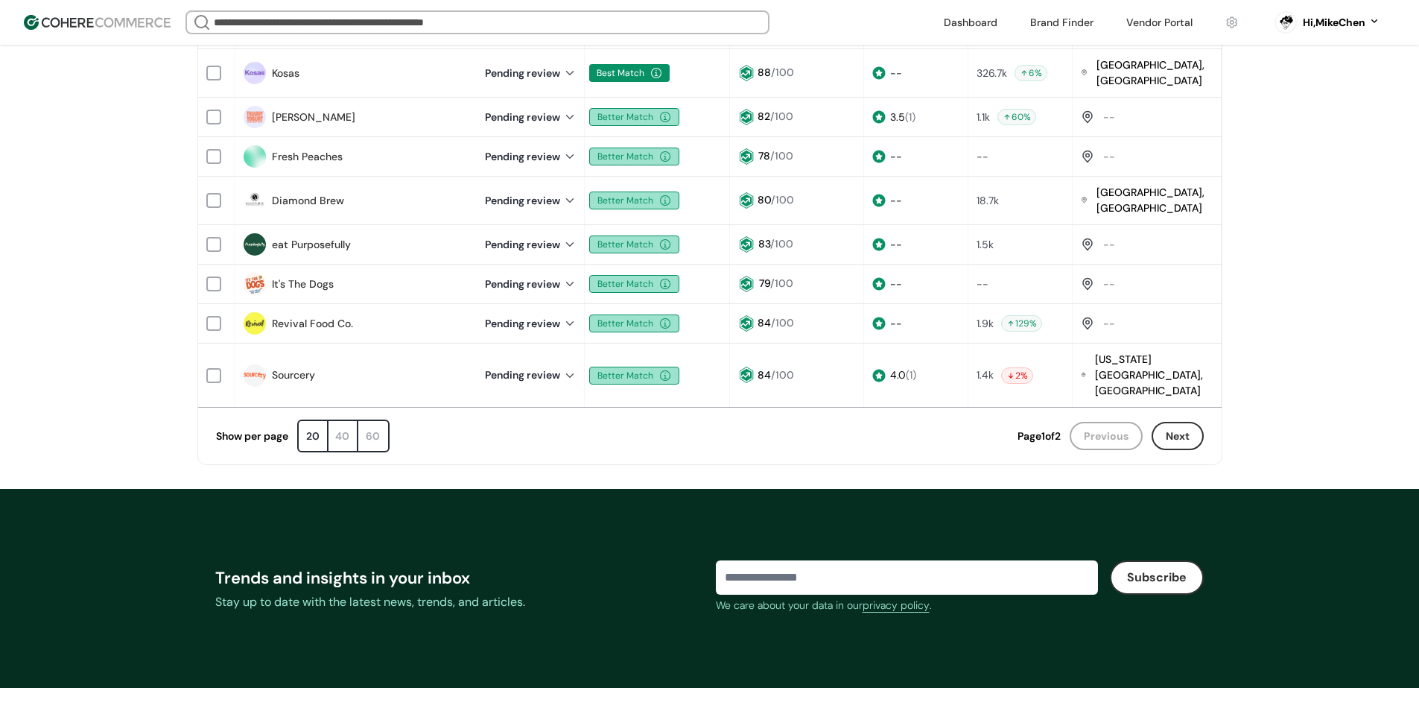
click at [355, 421] on div "40" at bounding box center [344, 436] width 30 height 30
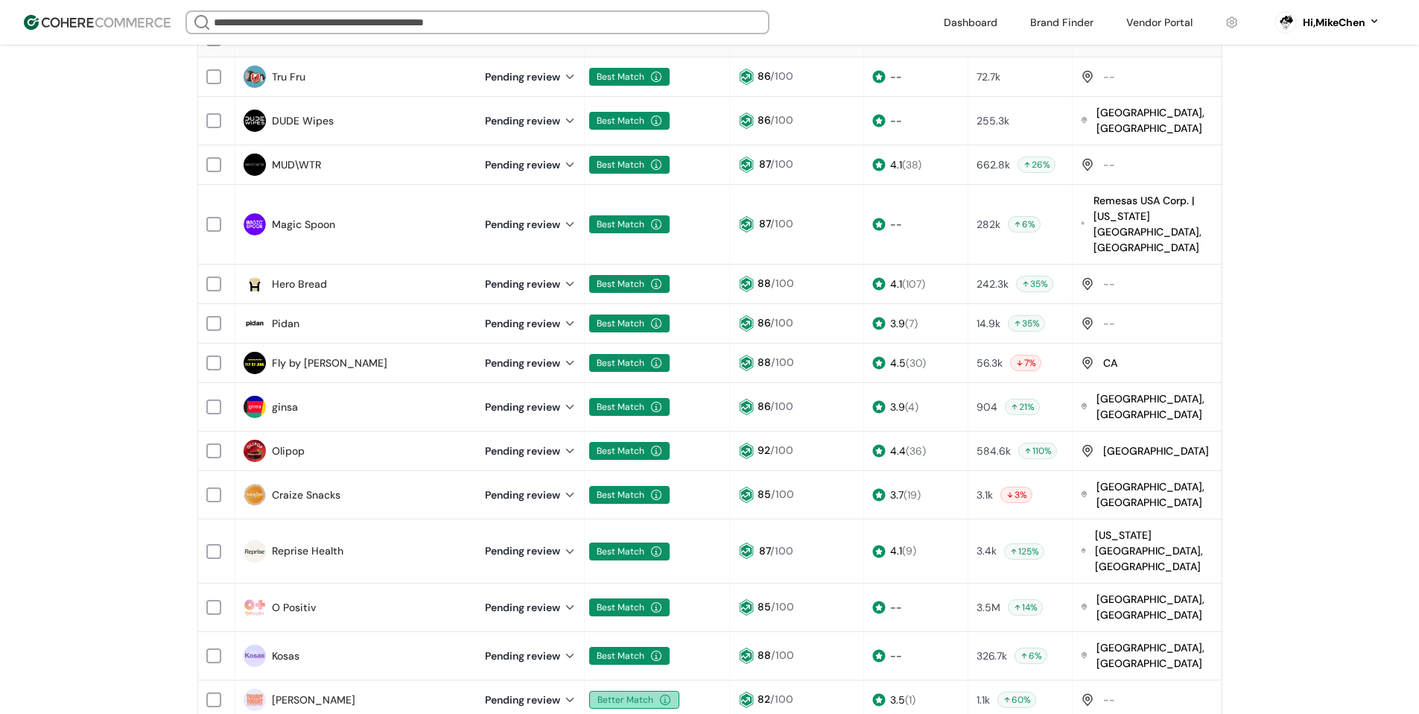
scroll to position [223, 0]
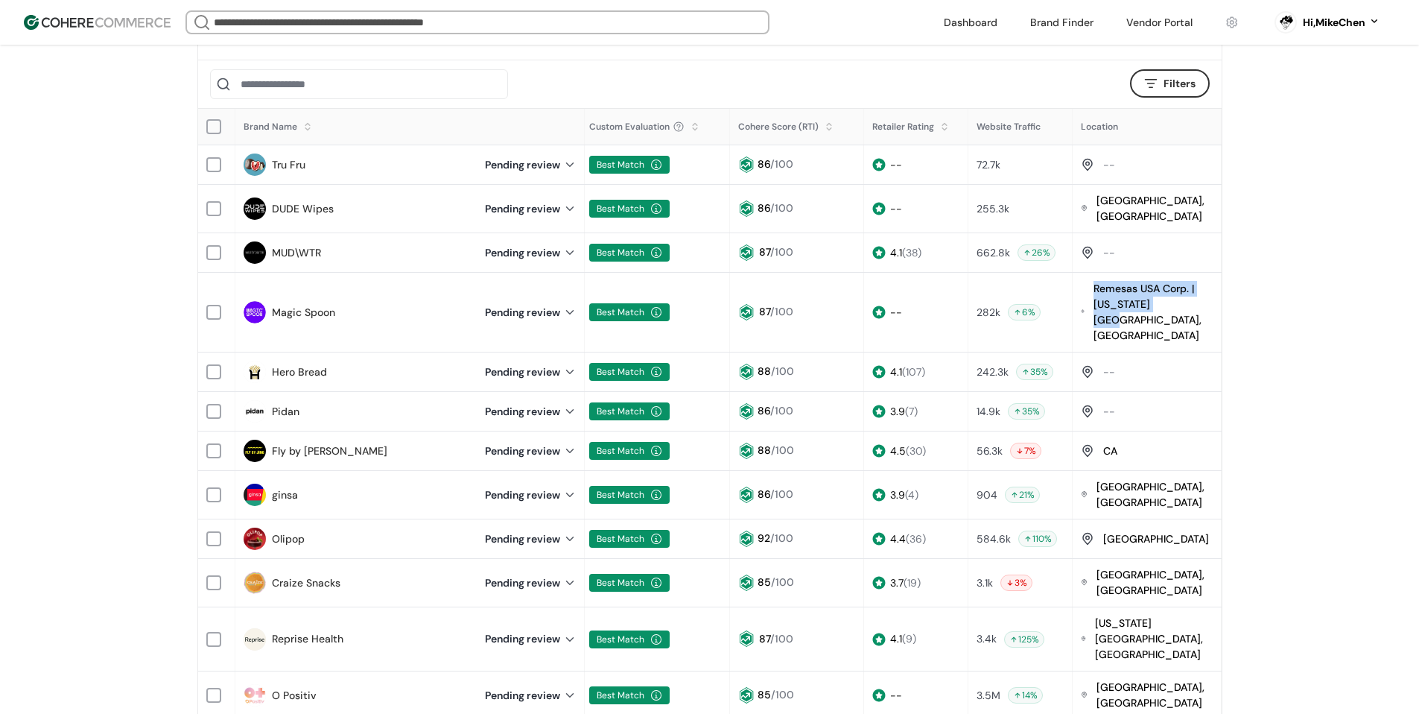
drag, startPoint x: 1173, startPoint y: 298, endPoint x: 1099, endPoint y: 281, distance: 75.7
click at [997, 281] on div "Remesas USA Corp. | [US_STATE][GEOGRAPHIC_DATA], [GEOGRAPHIC_DATA]" at bounding box center [1153, 312] width 119 height 63
click at [997, 299] on div "Remesas USA Corp. | [US_STATE][GEOGRAPHIC_DATA], [GEOGRAPHIC_DATA]" at bounding box center [1153, 312] width 119 height 63
drag, startPoint x: 1181, startPoint y: 297, endPoint x: 1099, endPoint y: 280, distance: 84.4
click at [997, 281] on div "Remesas USA Corp. | [US_STATE][GEOGRAPHIC_DATA], [GEOGRAPHIC_DATA]" at bounding box center [1153, 312] width 119 height 63
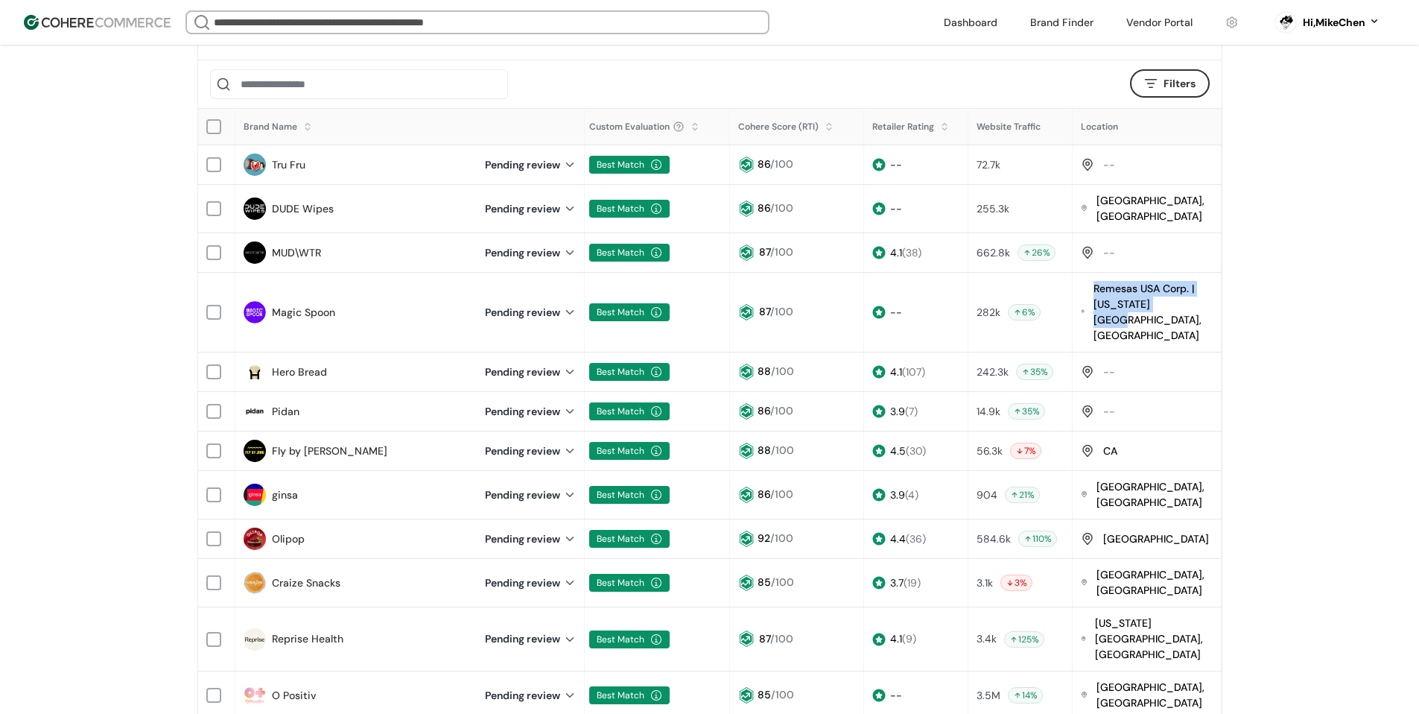
copy div "Remesas USA Corp. | [US_STATE][GEOGRAPHIC_DATA], [GEOGRAPHIC_DATA]"
